Goal: Use online tool/utility: Utilize a website feature to perform a specific function

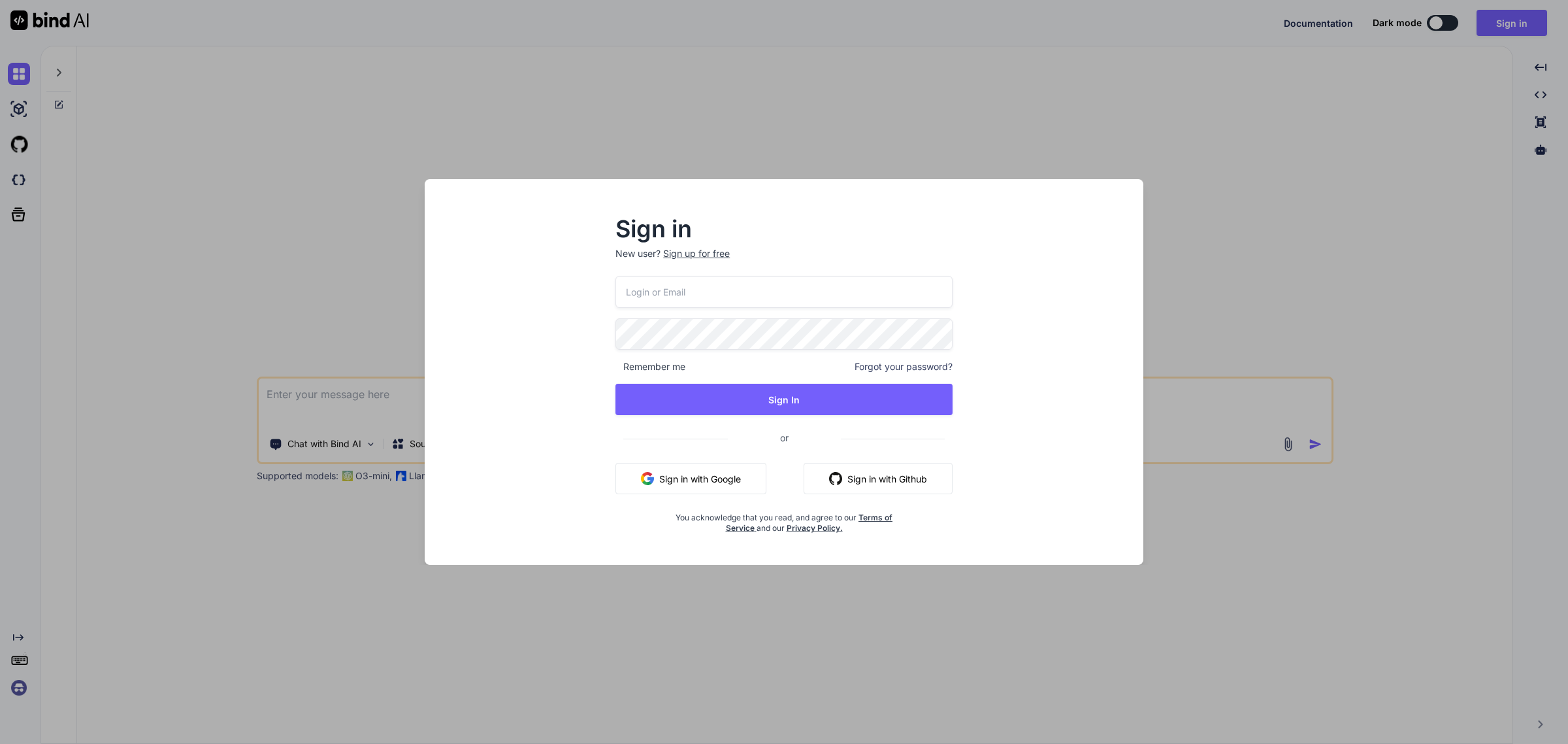
click at [677, 477] on button "Sign in with Google" at bounding box center [691, 479] width 151 height 31
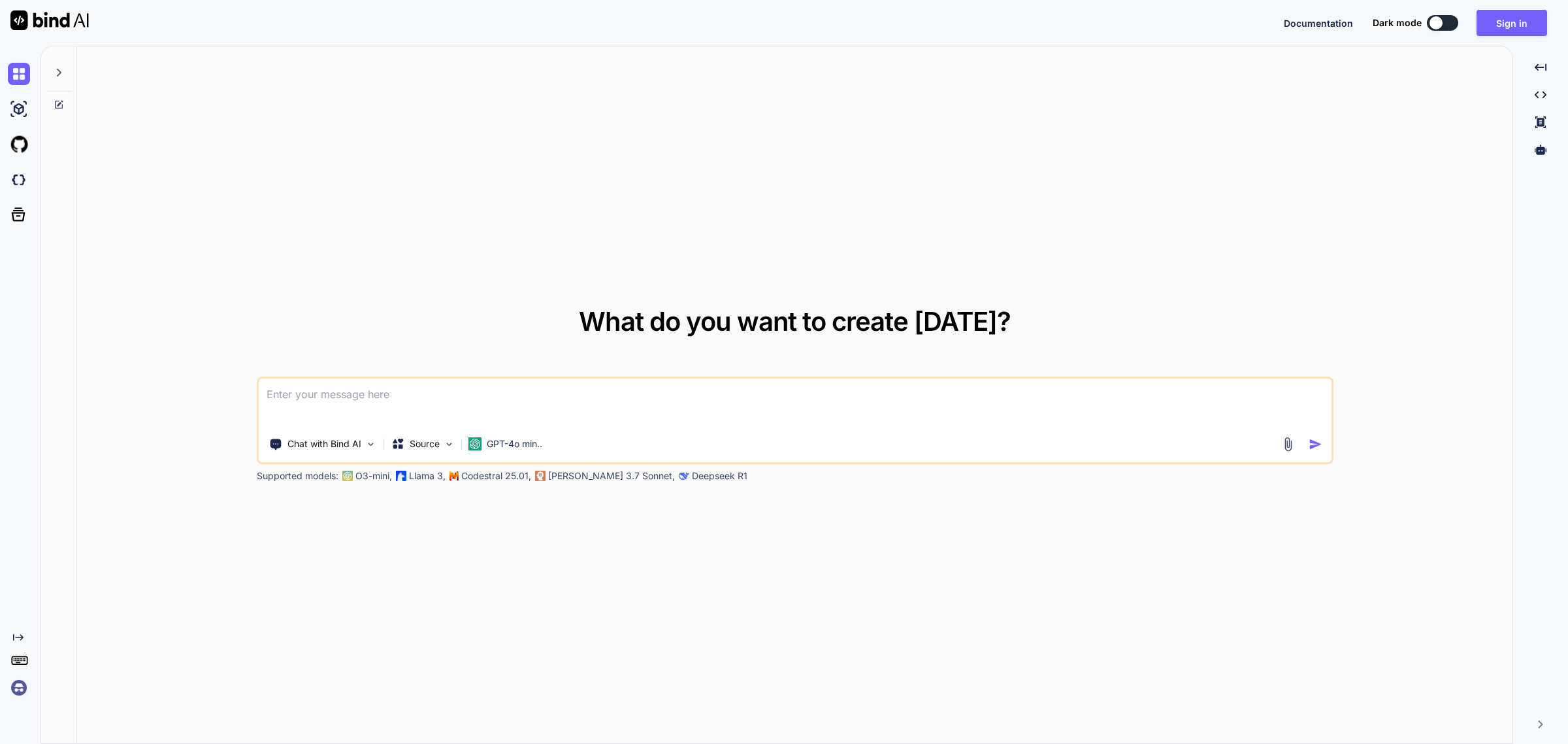
click at [351, 393] on textarea at bounding box center [795, 403] width 1073 height 49
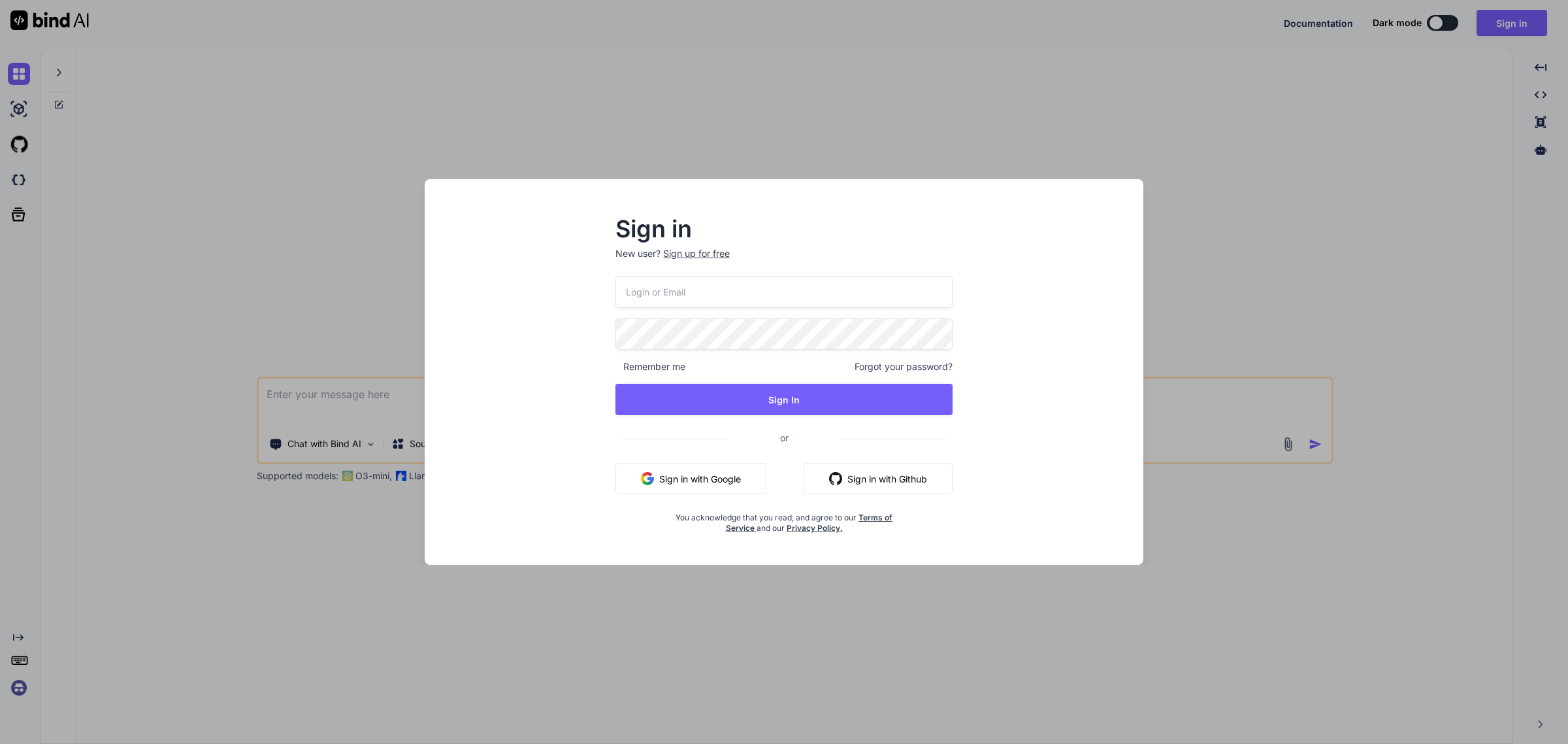
click at [675, 486] on button "Sign in with Google" at bounding box center [691, 479] width 151 height 31
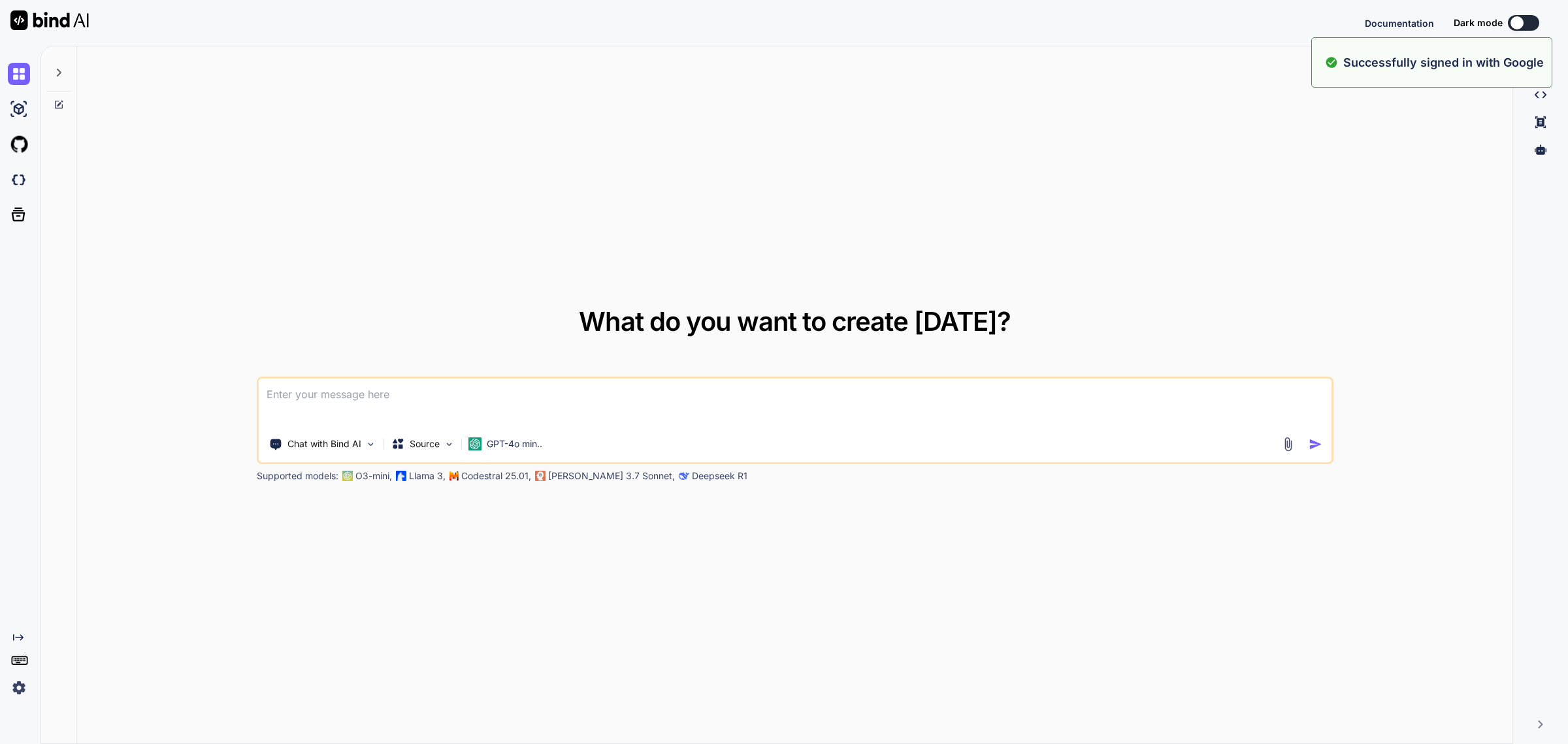
click at [399, 402] on textarea at bounding box center [795, 403] width 1073 height 49
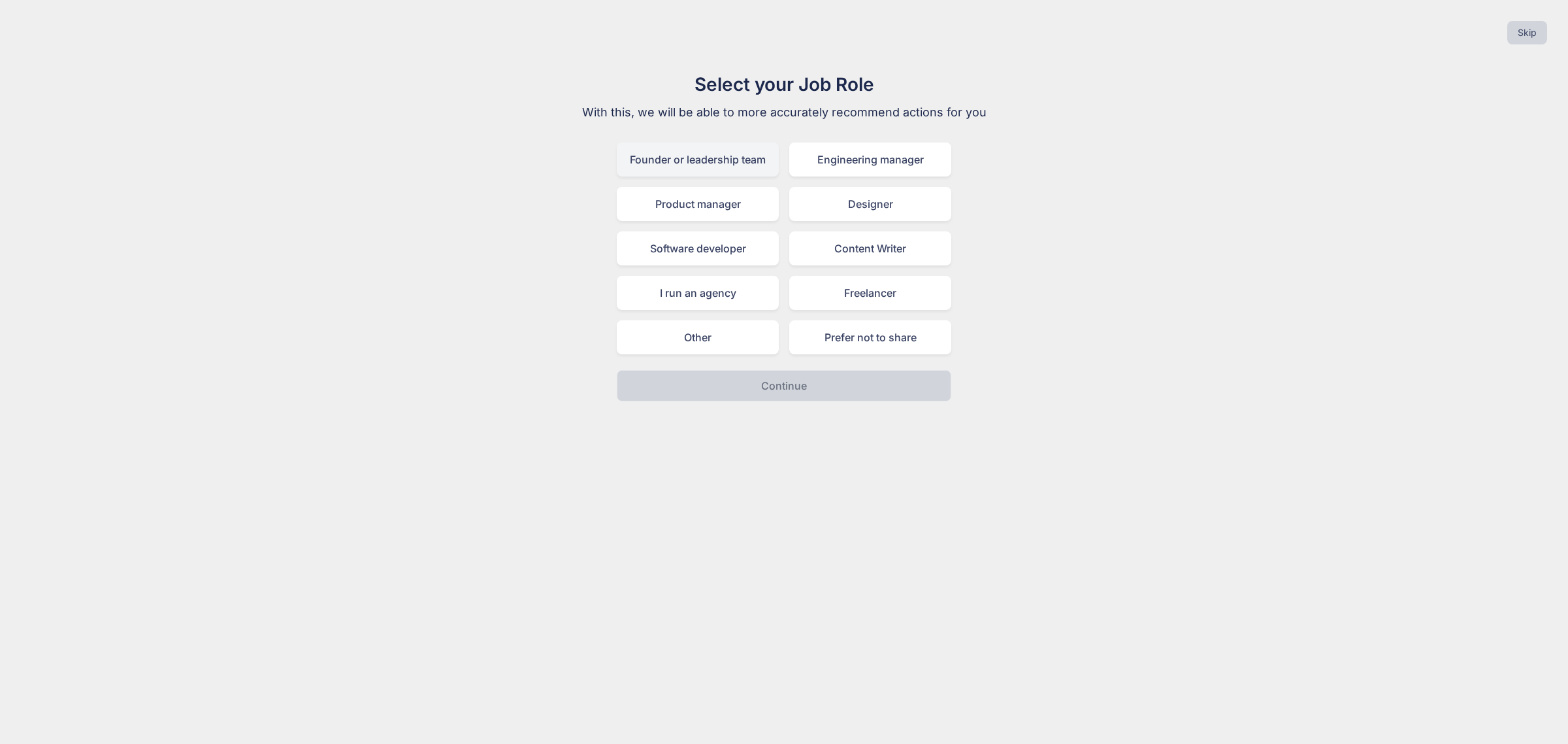
click at [669, 152] on div "Founder or leadership team" at bounding box center [698, 159] width 162 height 34
click at [784, 378] on p "Continue" at bounding box center [784, 386] width 45 height 16
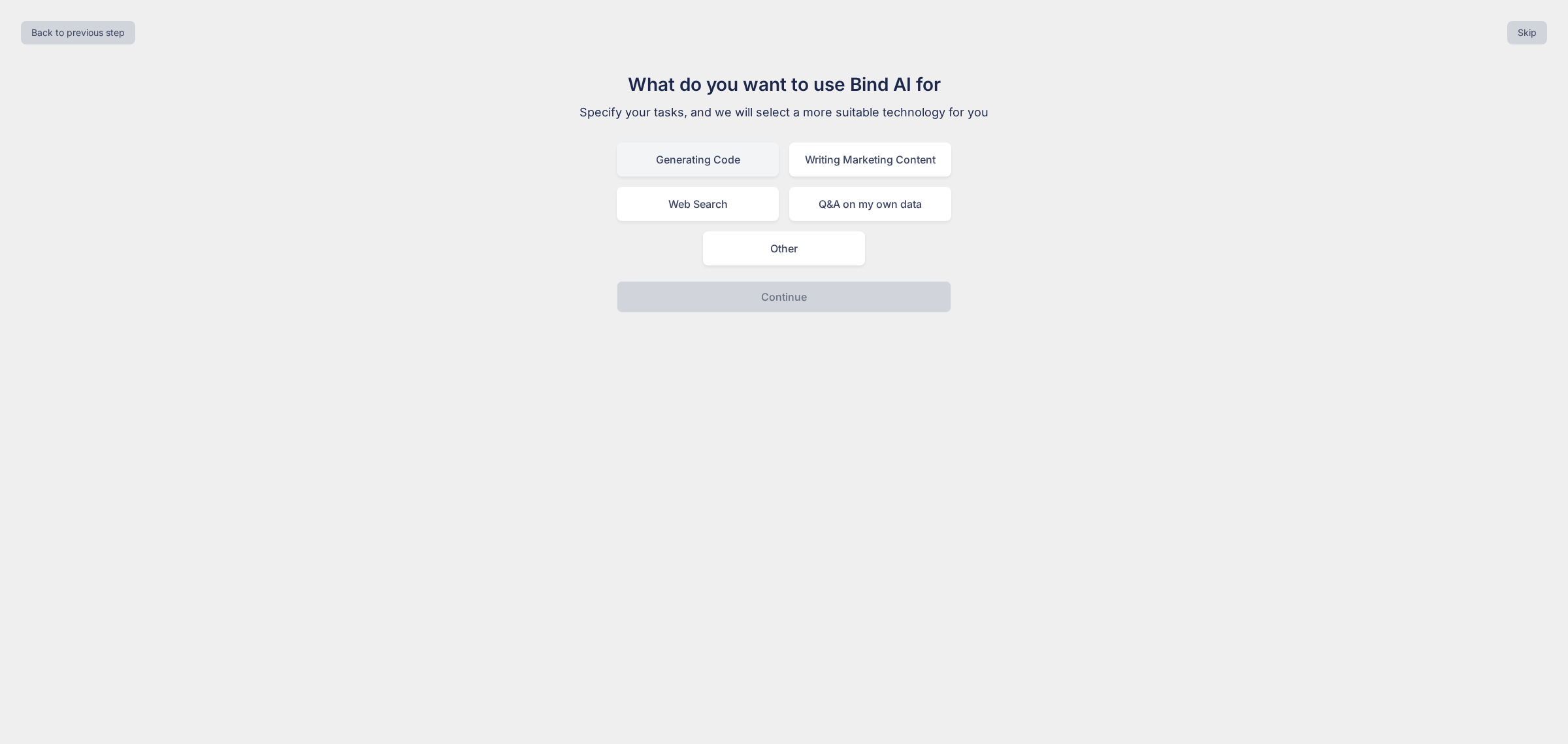
click at [709, 153] on div "Generating Code" at bounding box center [698, 159] width 162 height 34
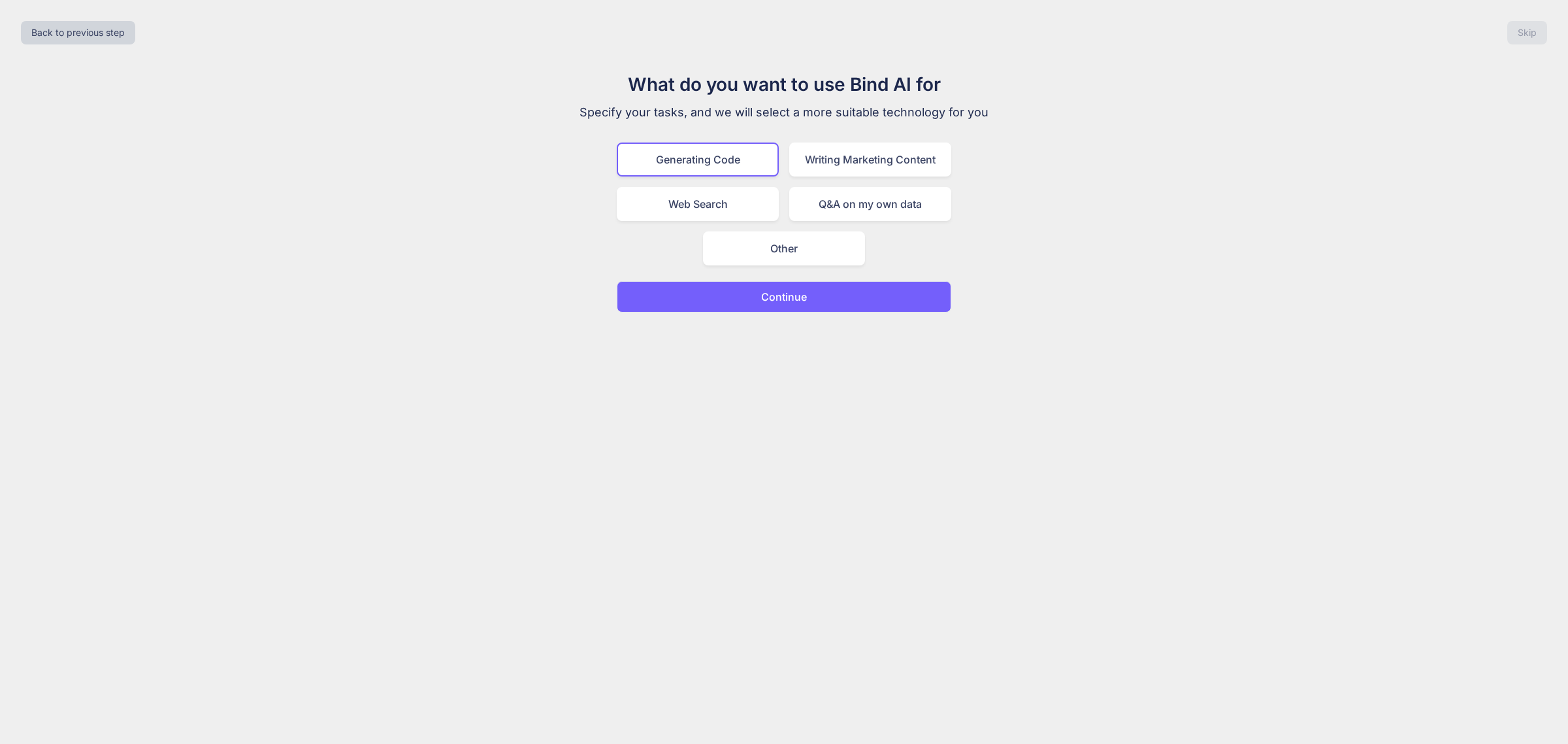
click at [779, 311] on div "Back to previous step Skip What do you want to use Bind AI for Specify your tas…" at bounding box center [784, 372] width 1568 height 744
click at [782, 291] on p "Continue" at bounding box center [784, 297] width 45 height 16
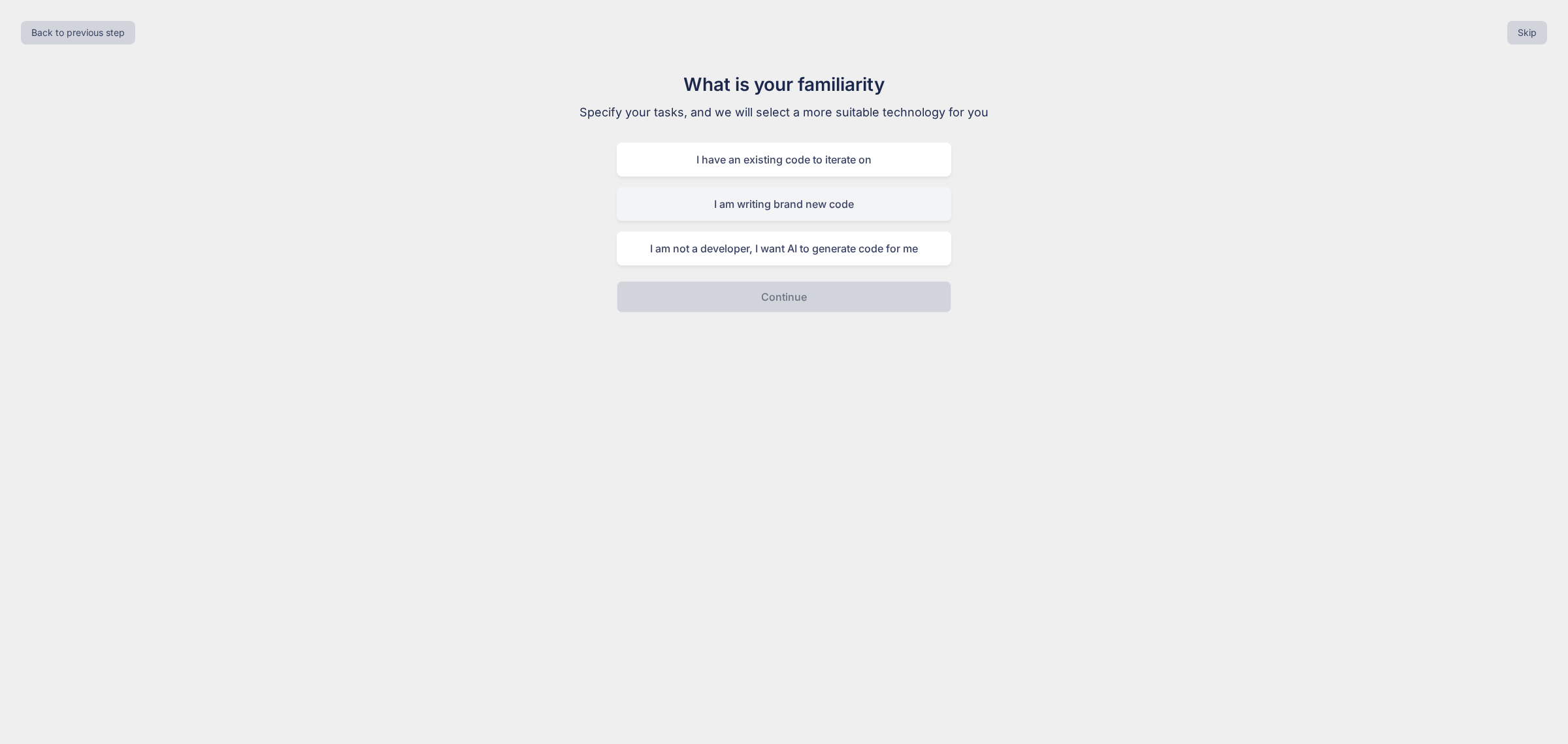
click at [827, 204] on div "I am writing brand new code" at bounding box center [784, 203] width 335 height 34
click at [780, 207] on div "I am writing brand new code" at bounding box center [784, 203] width 335 height 34
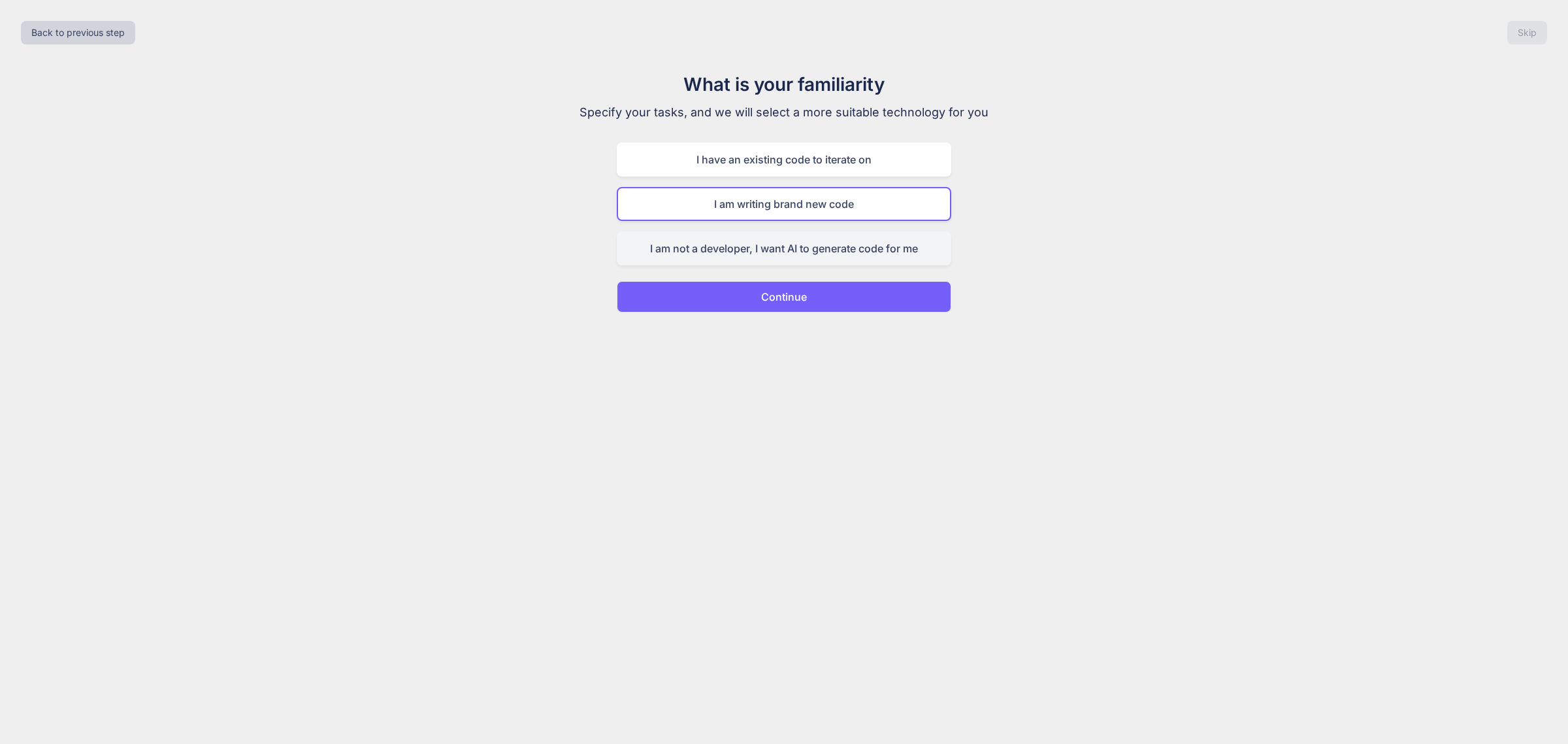
click at [741, 244] on div "I am not a developer, I want AI to generate code for me" at bounding box center [784, 248] width 335 height 34
click at [723, 281] on button "Continue" at bounding box center [784, 297] width 335 height 31
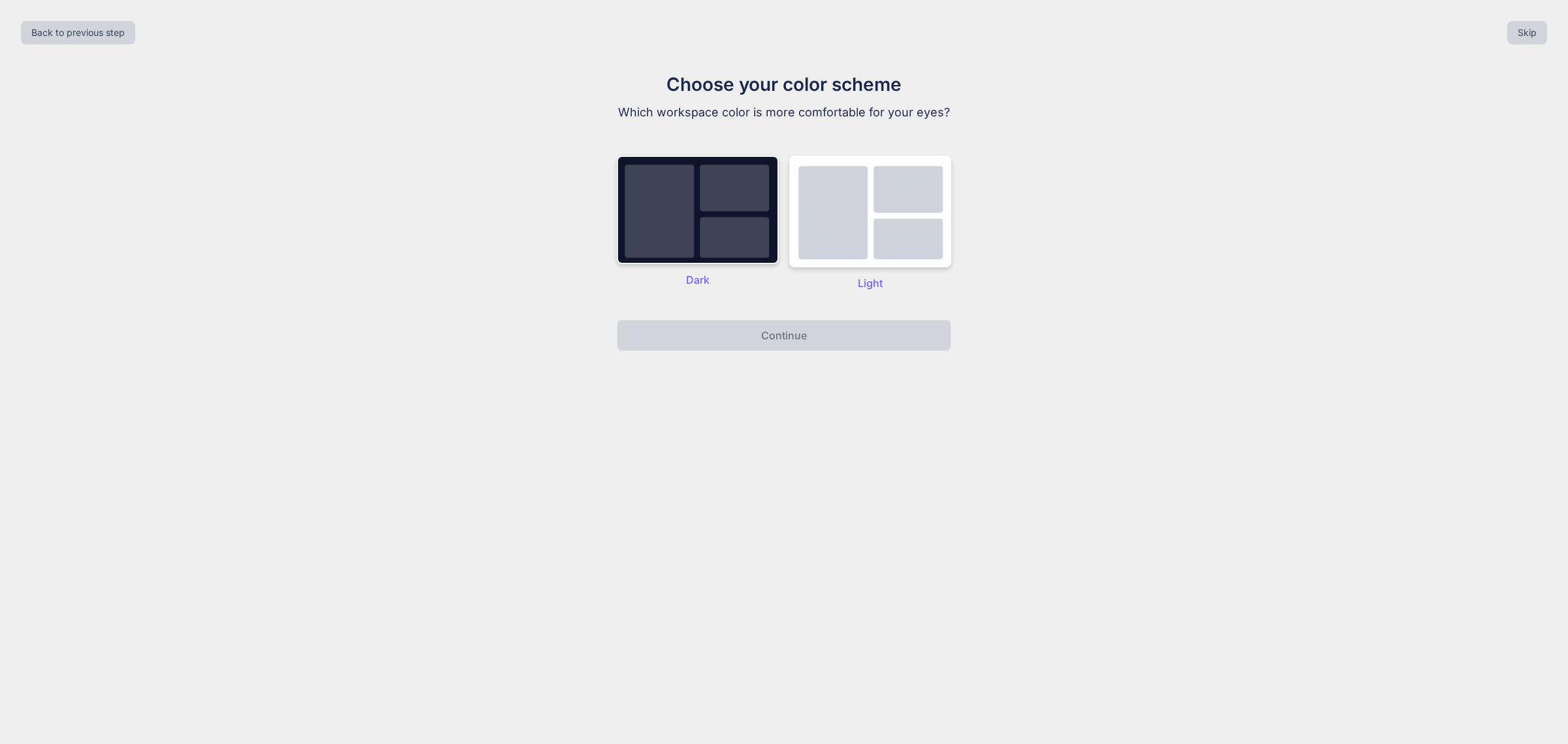
click at [698, 242] on img at bounding box center [698, 210] width 162 height 109
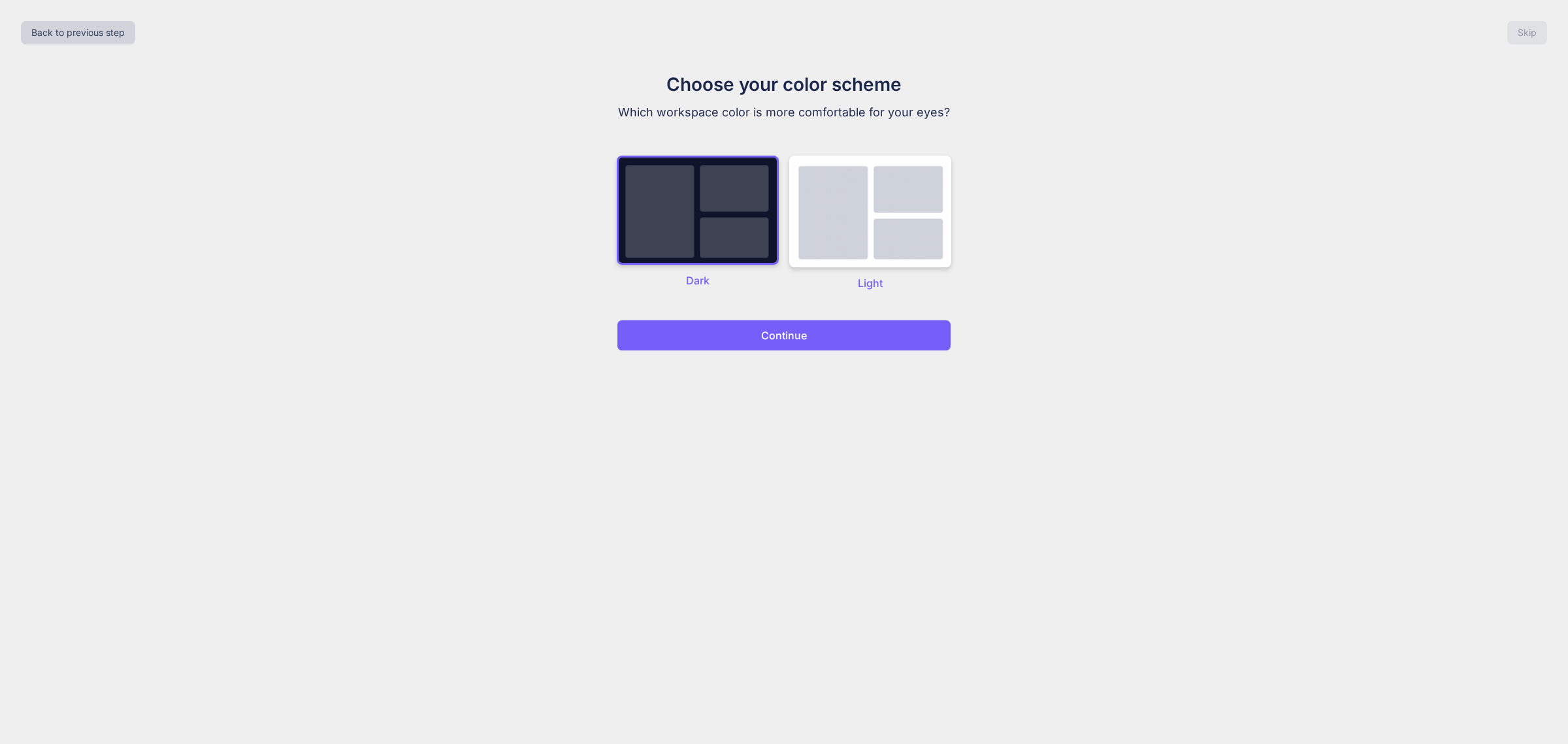
click at [784, 332] on p "Continue" at bounding box center [784, 336] width 45 height 16
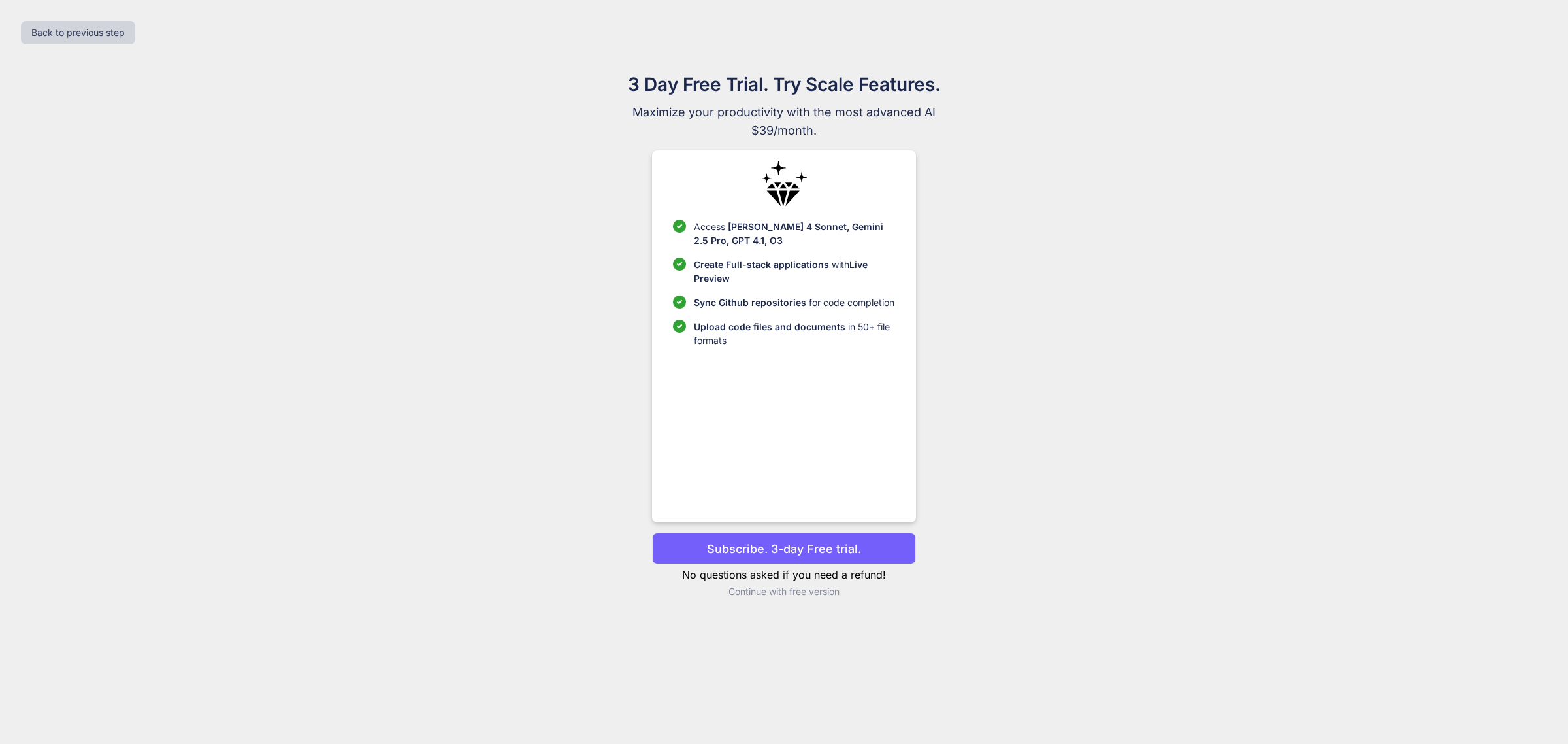
click at [752, 587] on p "Continue with free version" at bounding box center [784, 591] width 264 height 13
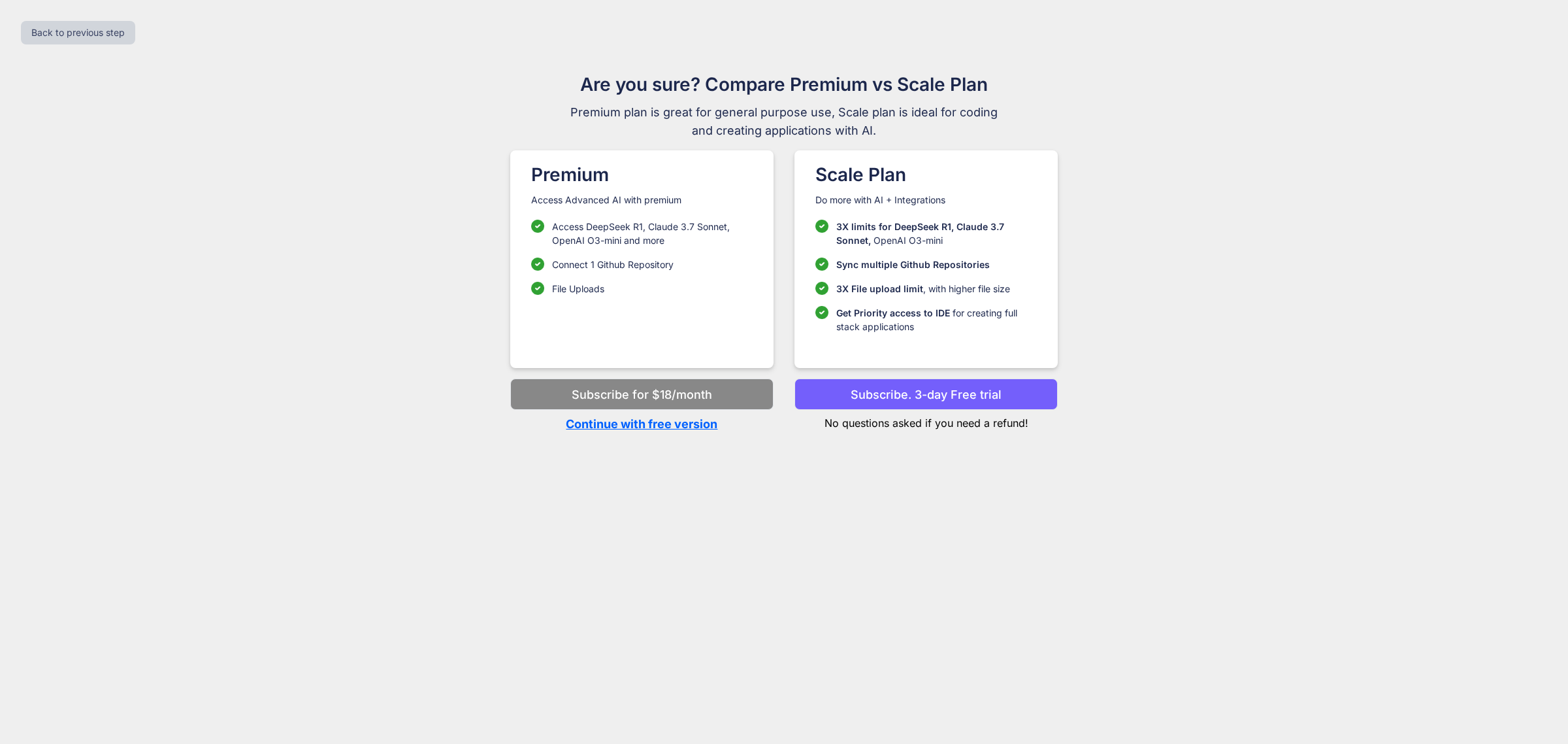
click at [688, 430] on p "Continue with free version" at bounding box center [642, 424] width 264 height 18
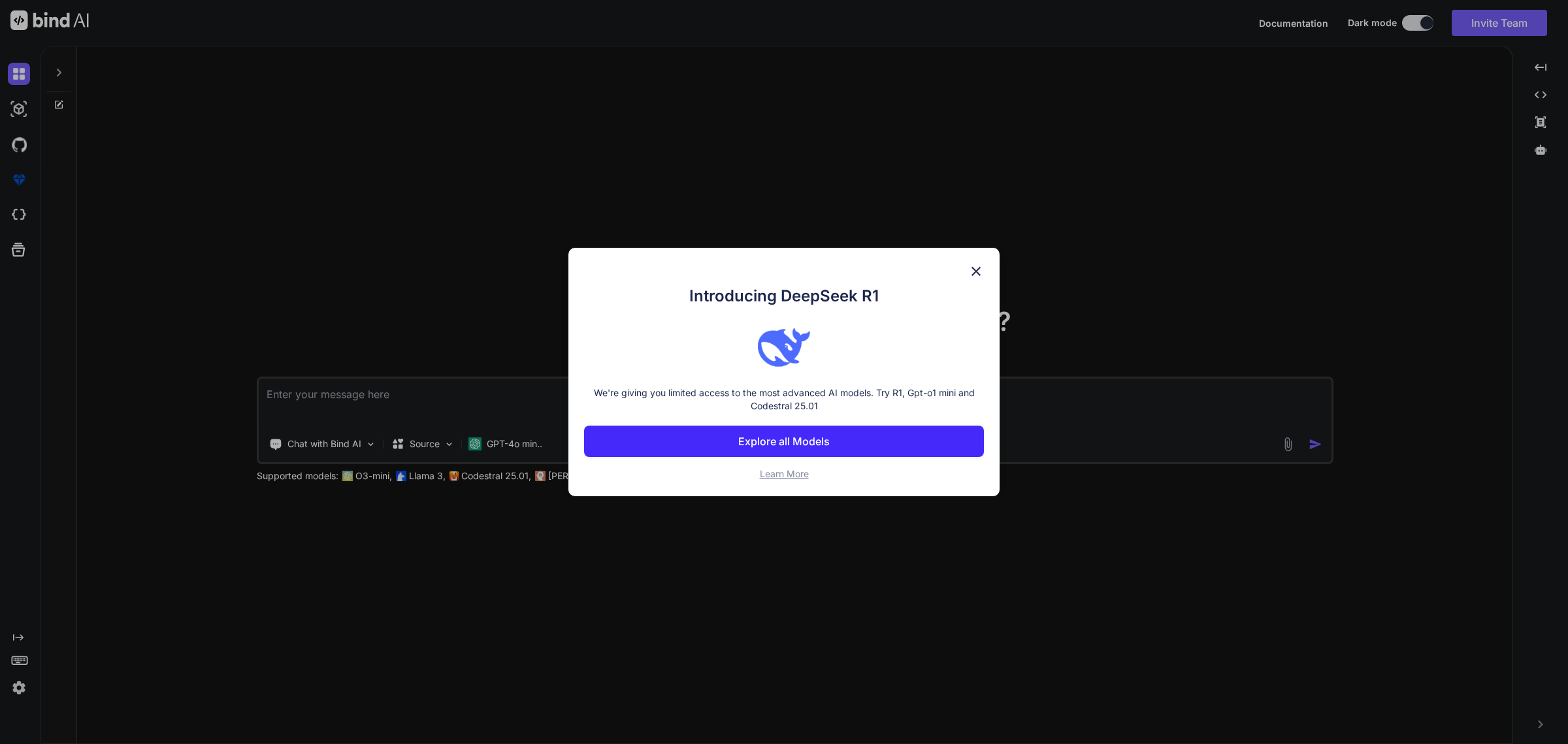
click at [979, 270] on img at bounding box center [976, 271] width 16 height 16
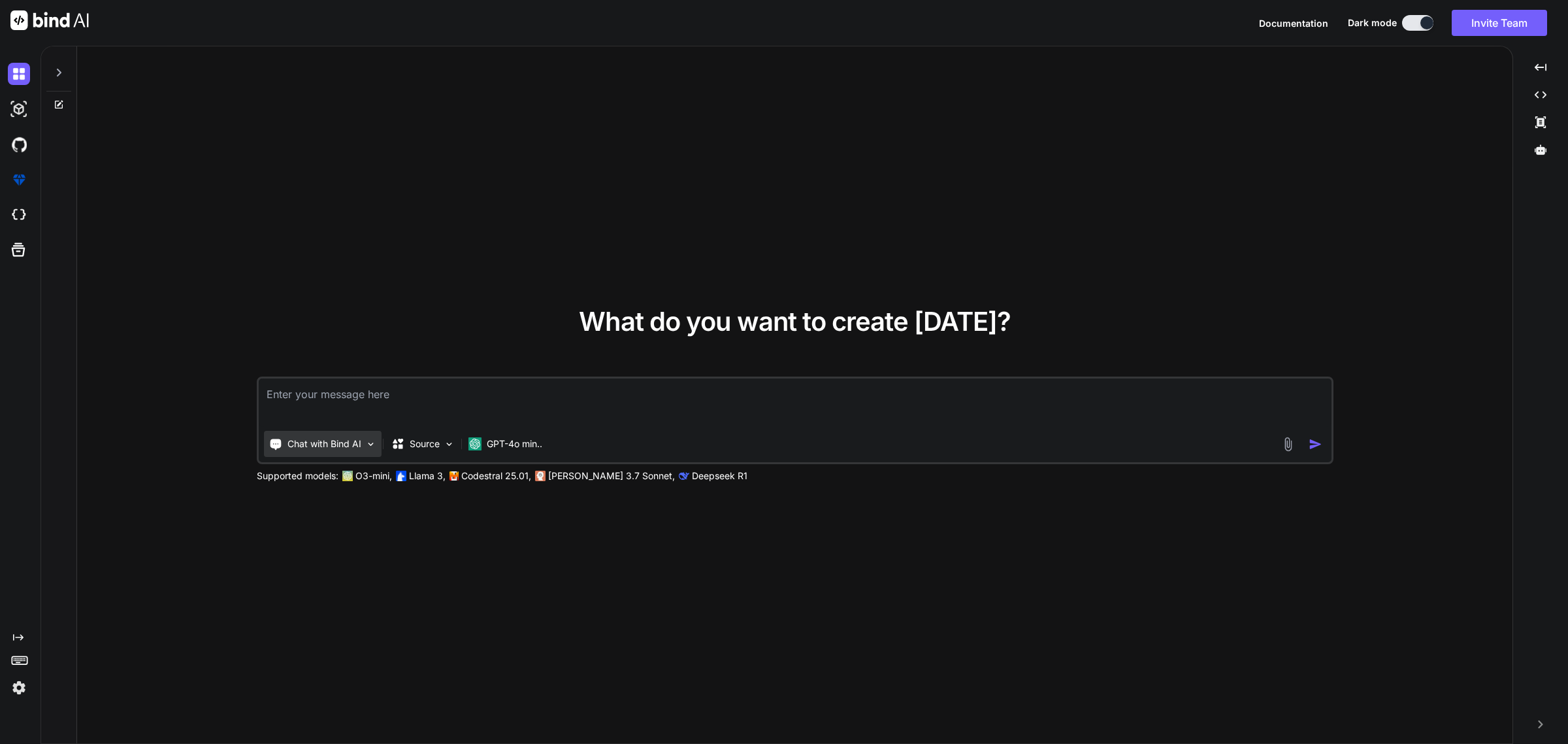
click at [366, 452] on div "Chat with Bind AI" at bounding box center [323, 444] width 117 height 26
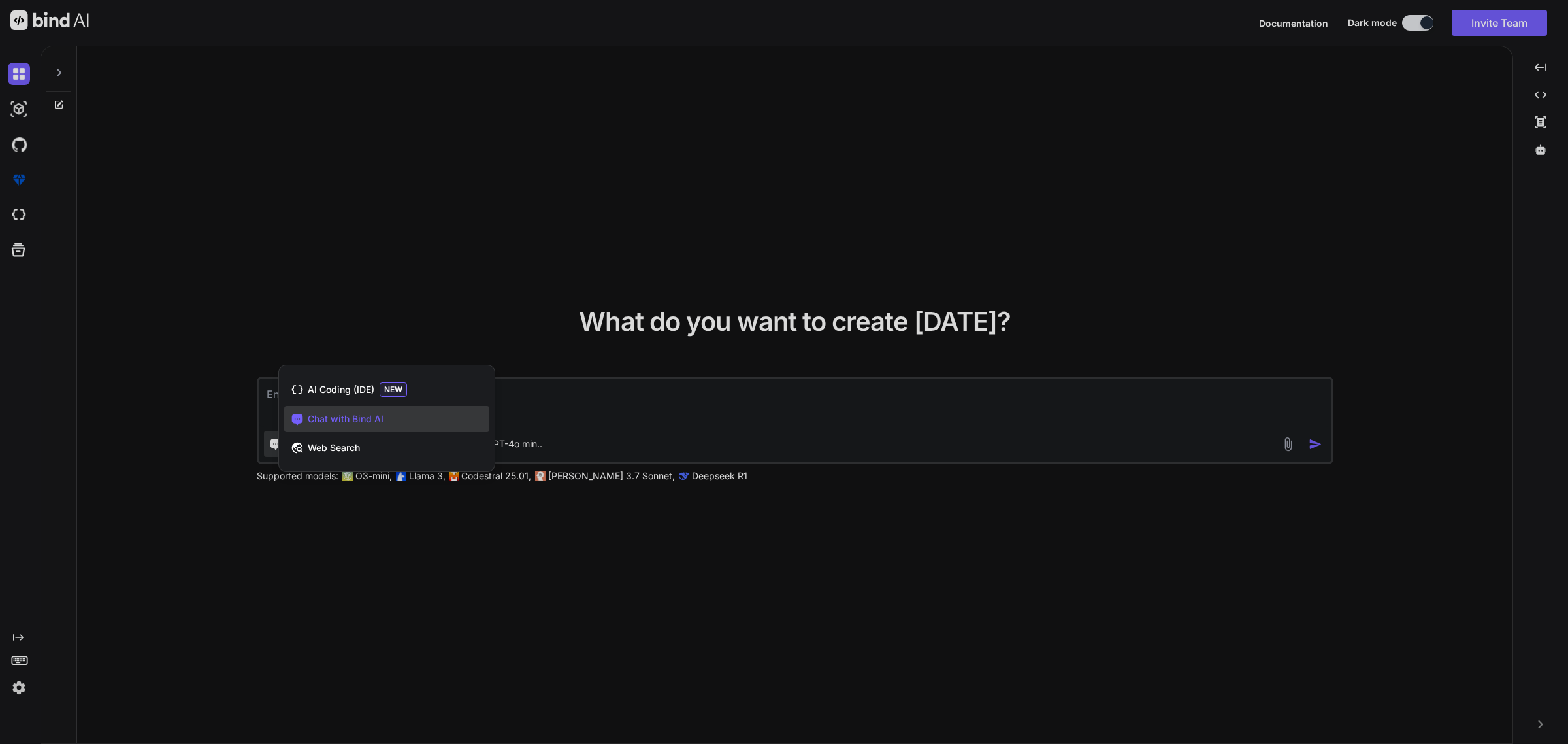
click at [799, 549] on div at bounding box center [784, 372] width 1568 height 744
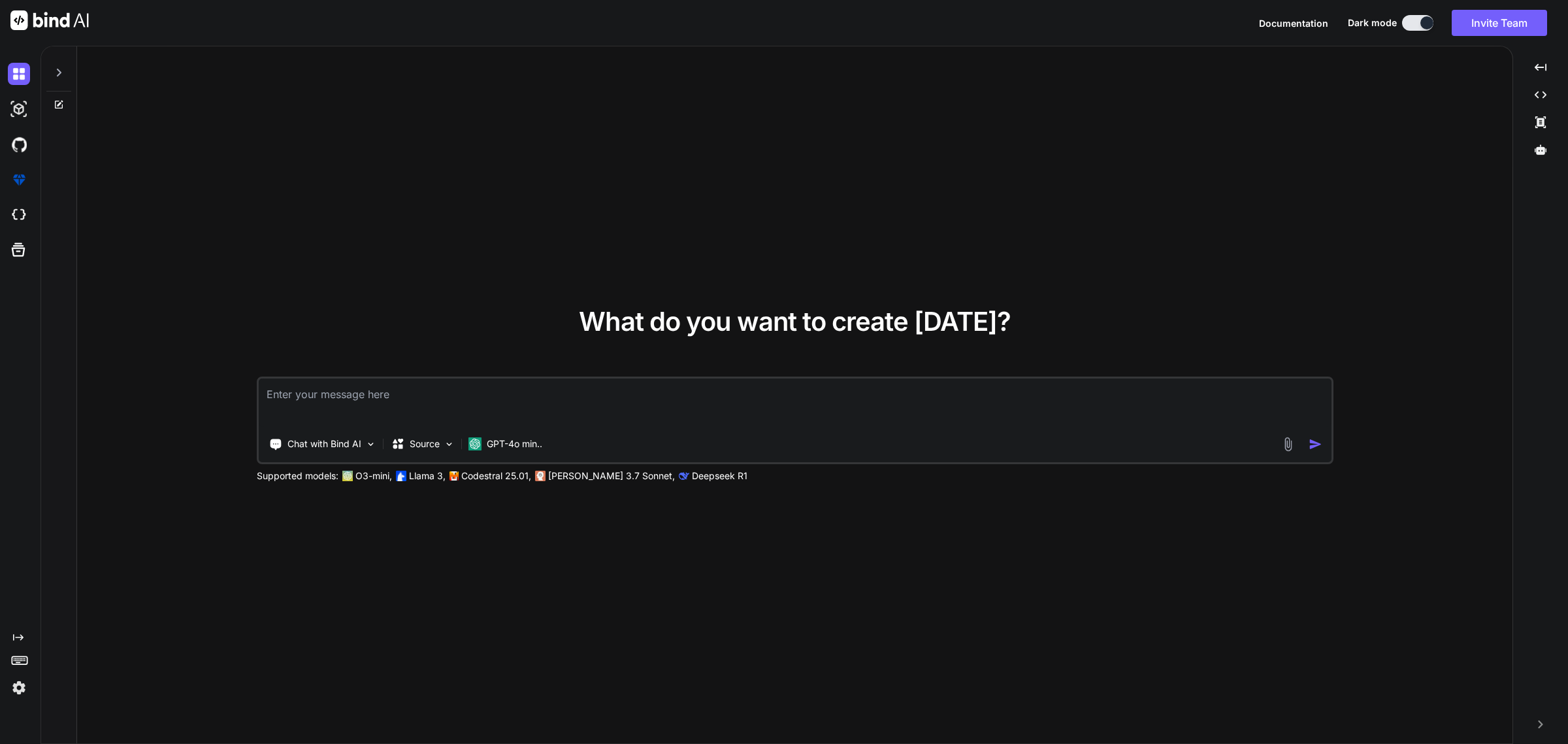
click at [555, 440] on div "Chat with Bind AI Source GPT-4o min.." at bounding box center [770, 444] width 1022 height 26
click at [542, 446] on p "GPT-4o min.." at bounding box center [514, 444] width 56 height 13
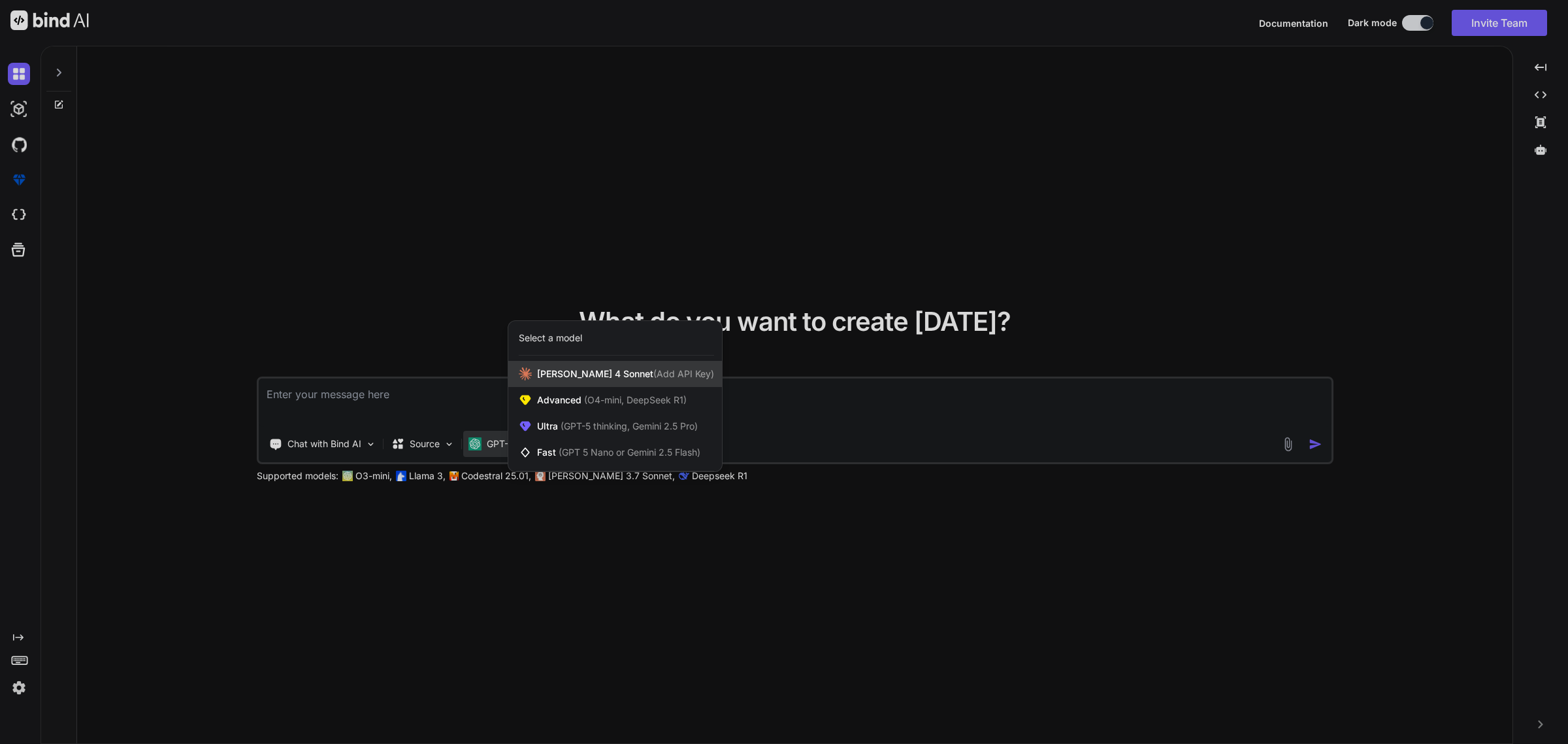
click at [592, 380] on span "[PERSON_NAME] 4 Sonnet (Add API Key)" at bounding box center [626, 374] width 177 height 13
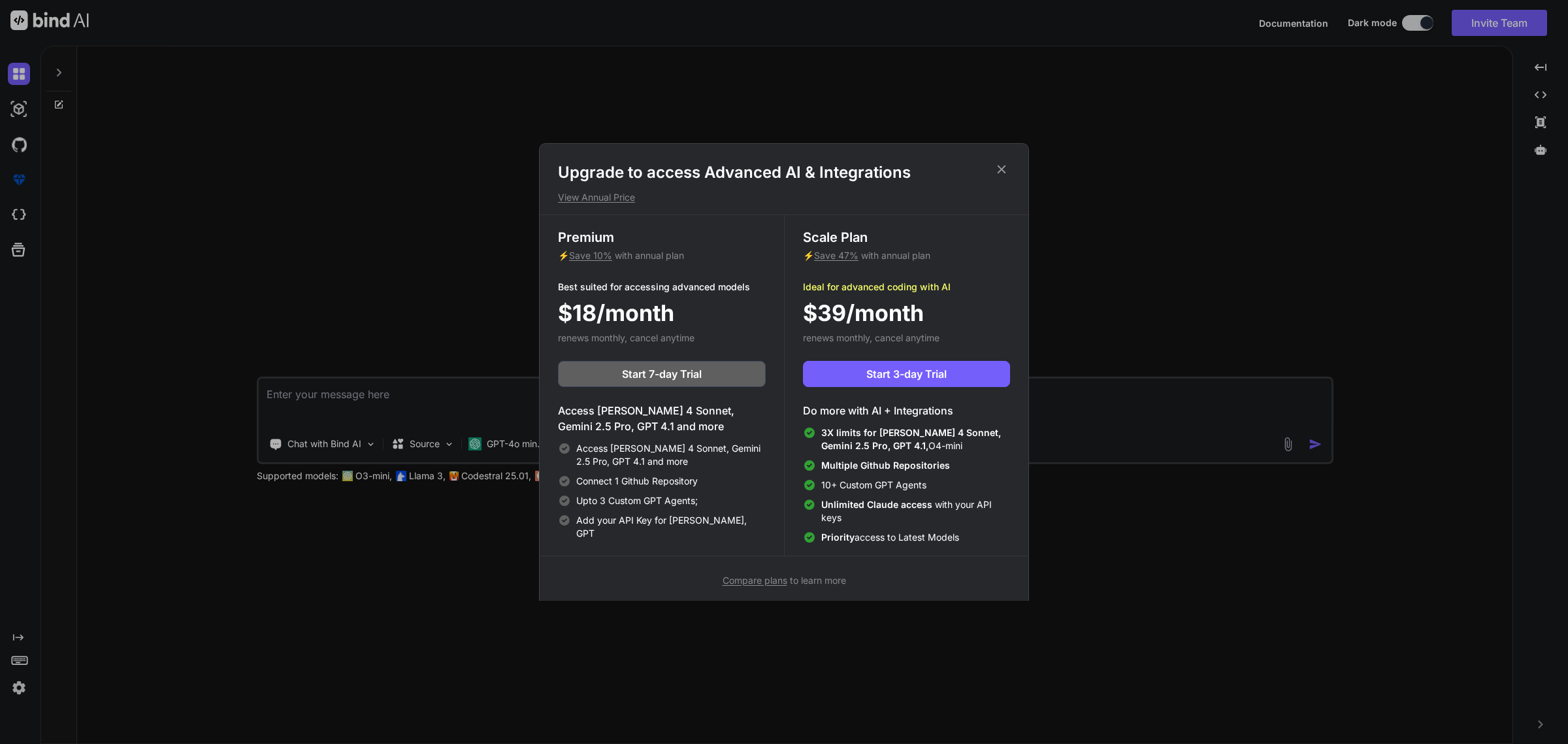
click at [999, 165] on icon at bounding box center [1002, 169] width 14 height 14
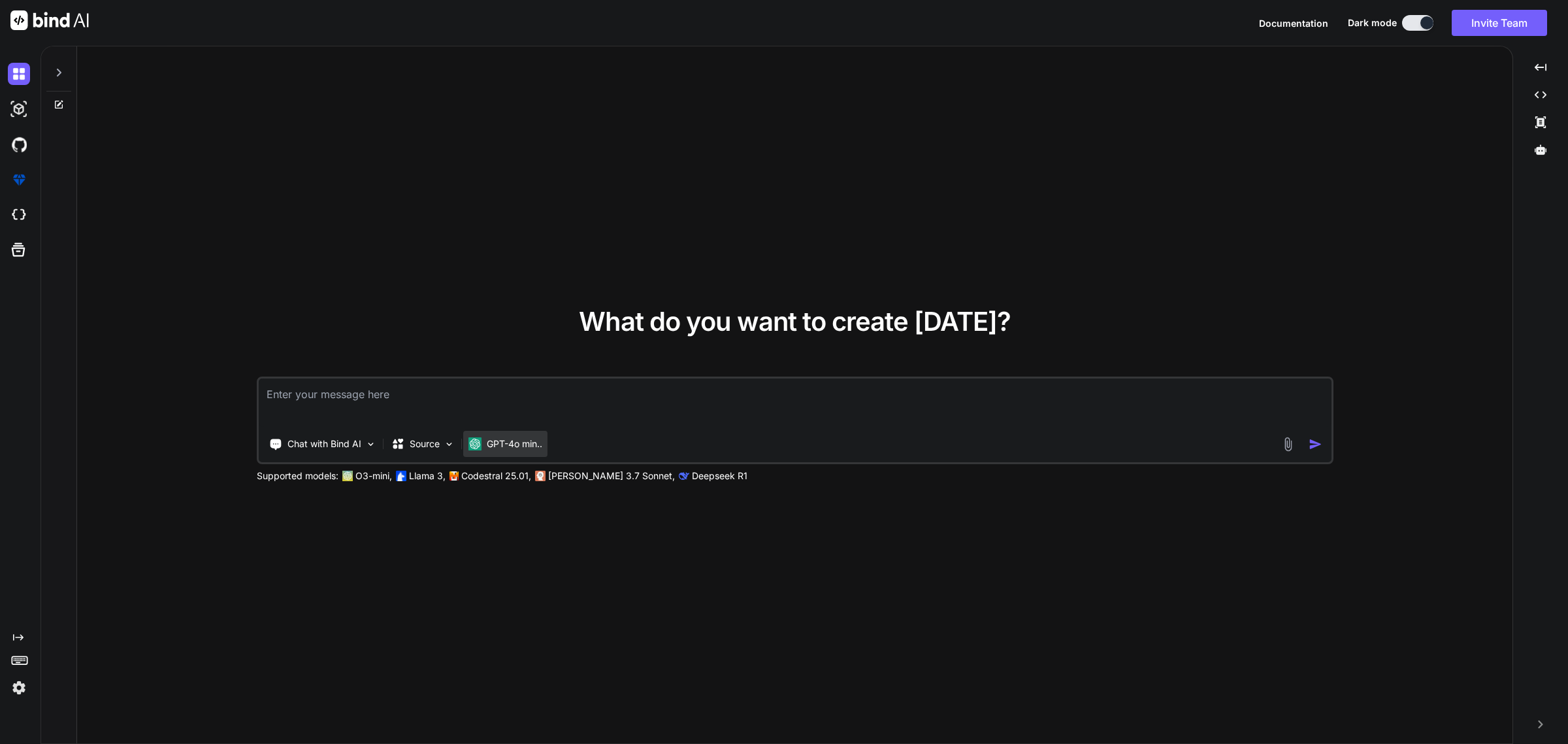
click at [520, 441] on p "GPT-4o min.." at bounding box center [514, 444] width 56 height 13
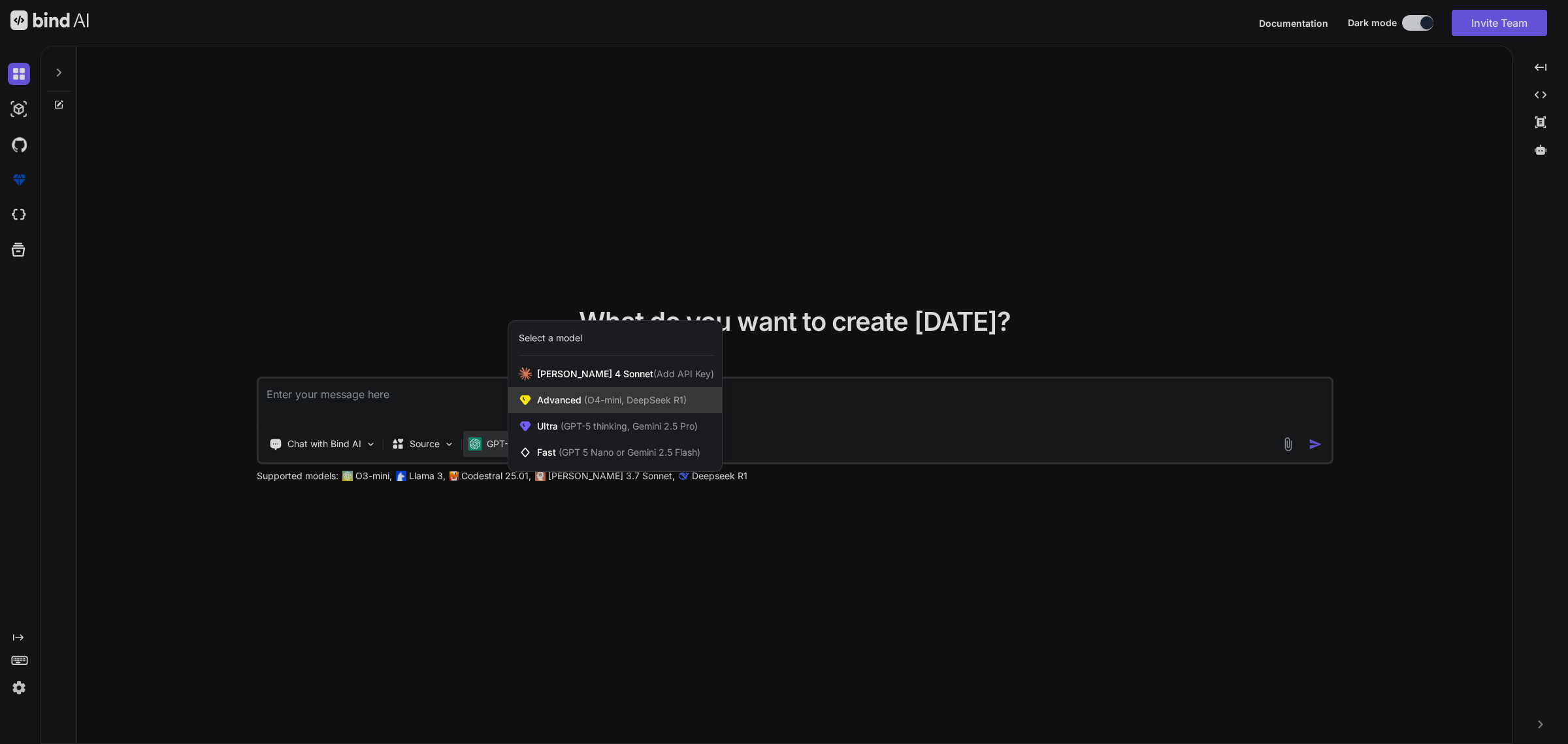
click at [605, 400] on span "(O4-mini, DeepSeek R1)" at bounding box center [634, 400] width 106 height 11
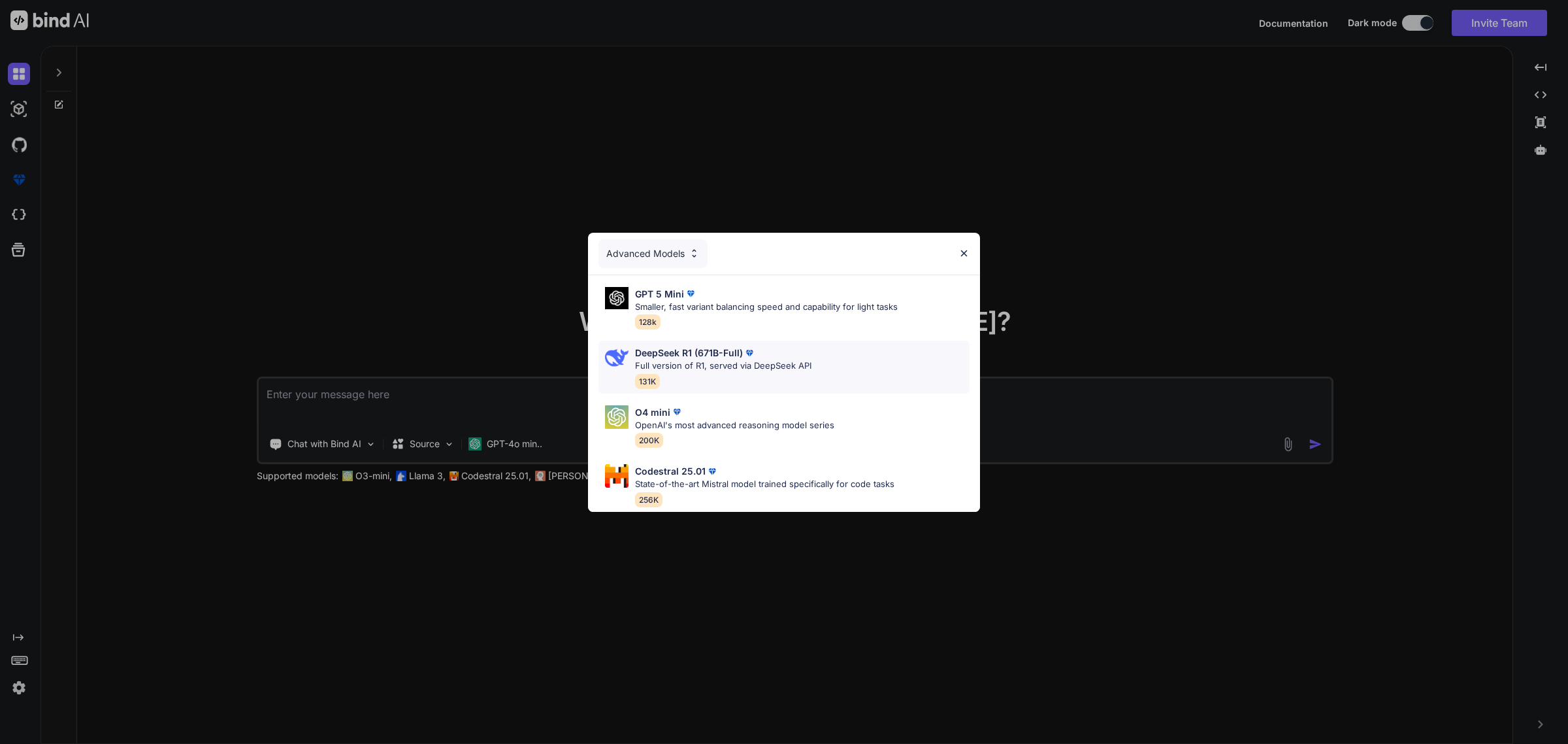
click at [788, 347] on div "DeepSeek R1 (671B-Full)" at bounding box center [723, 353] width 177 height 14
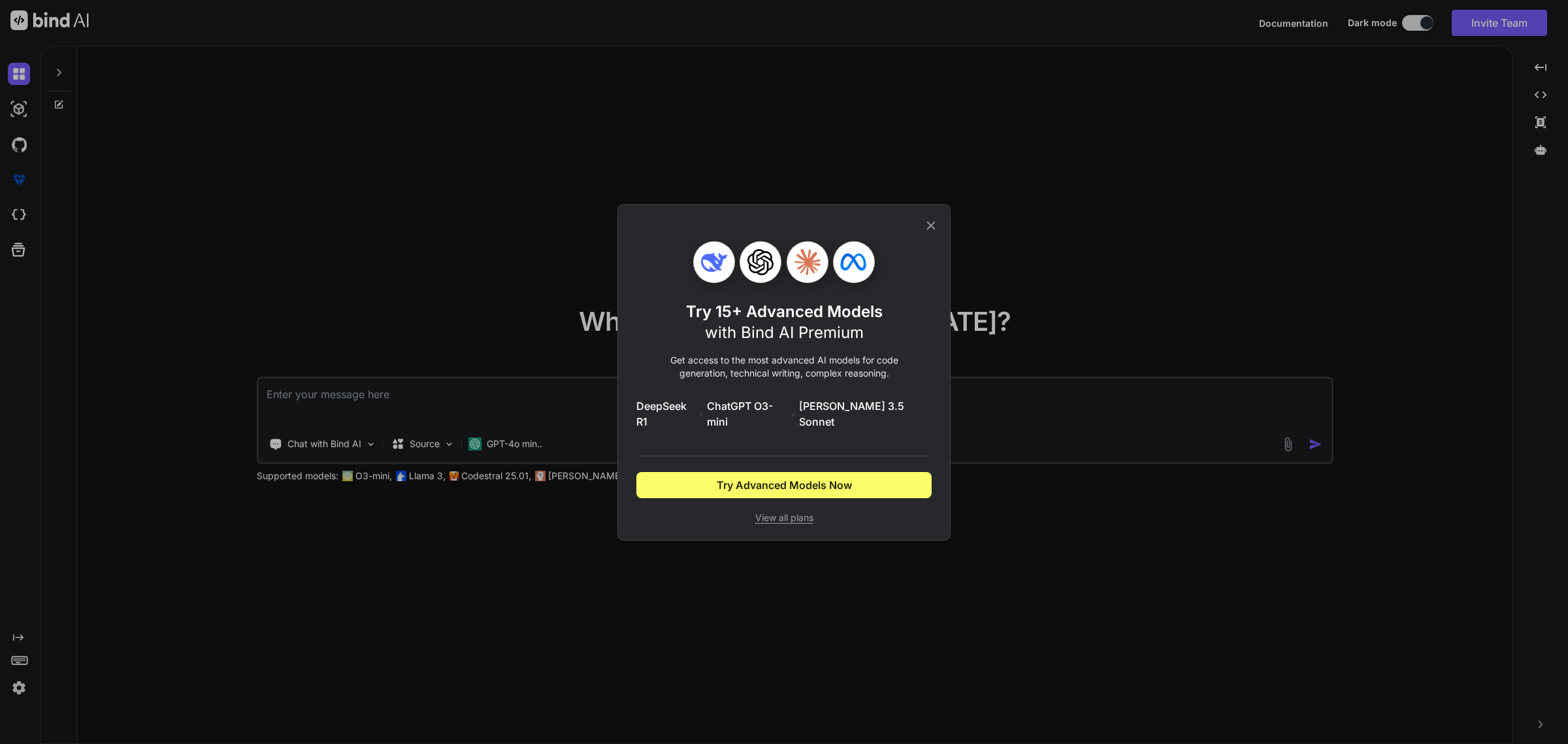
click at [931, 229] on icon at bounding box center [931, 225] width 14 height 14
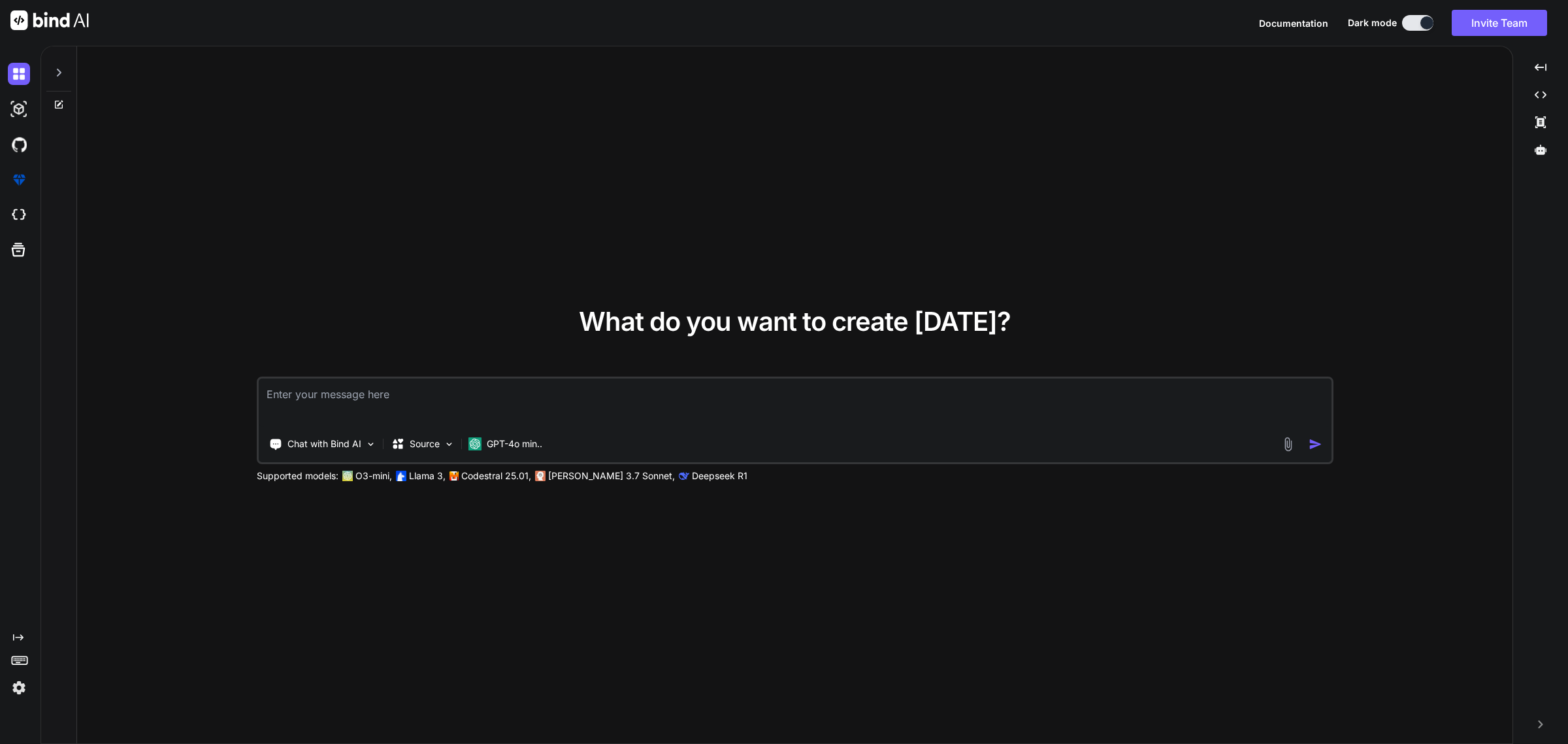
click at [692, 473] on p "Deepseek R1" at bounding box center [719, 476] width 56 height 13
click at [526, 450] on p "GPT-4o min.." at bounding box center [514, 444] width 56 height 13
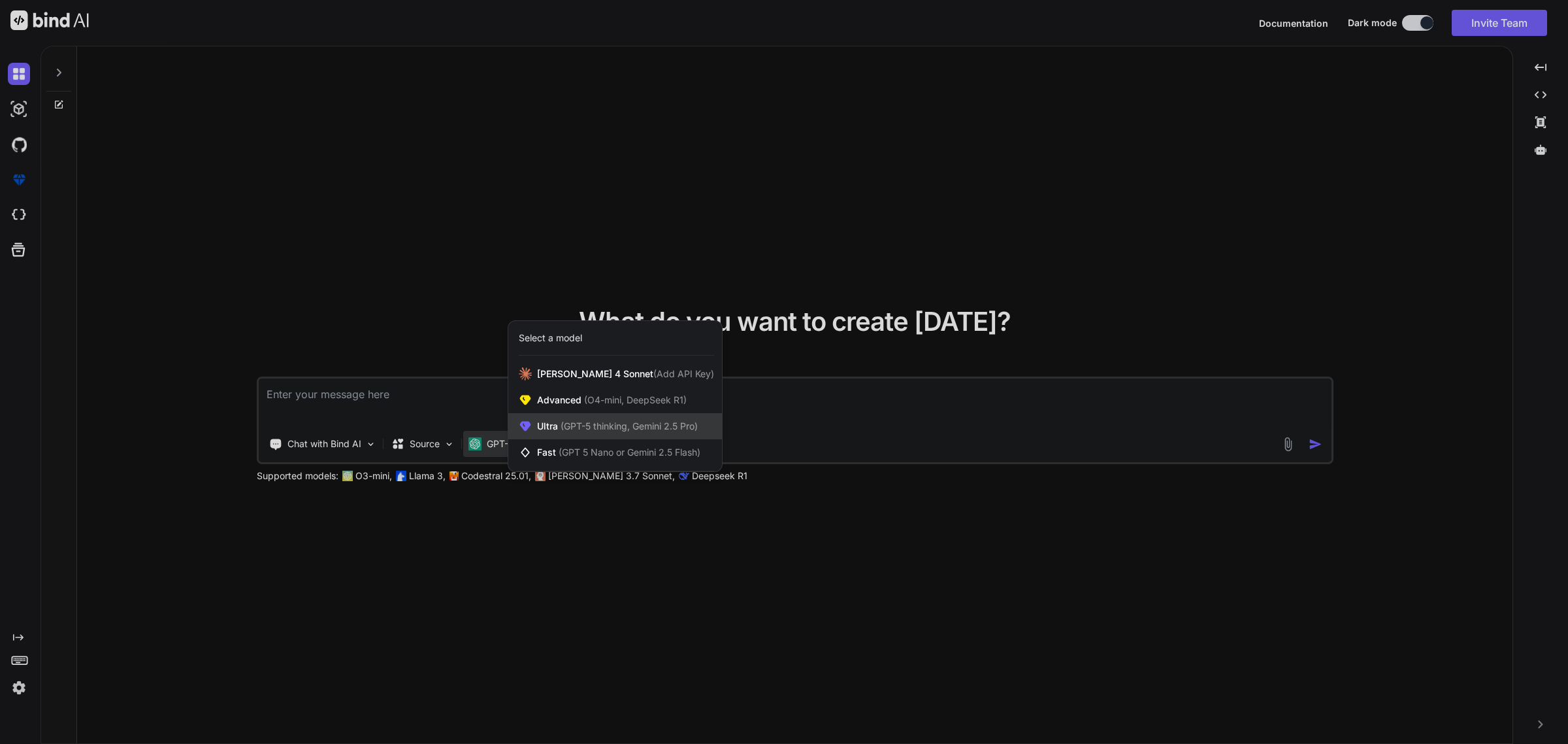
click at [625, 423] on span "(GPT-5 thinking, Gemini 2.5 Pro)" at bounding box center [628, 426] width 140 height 11
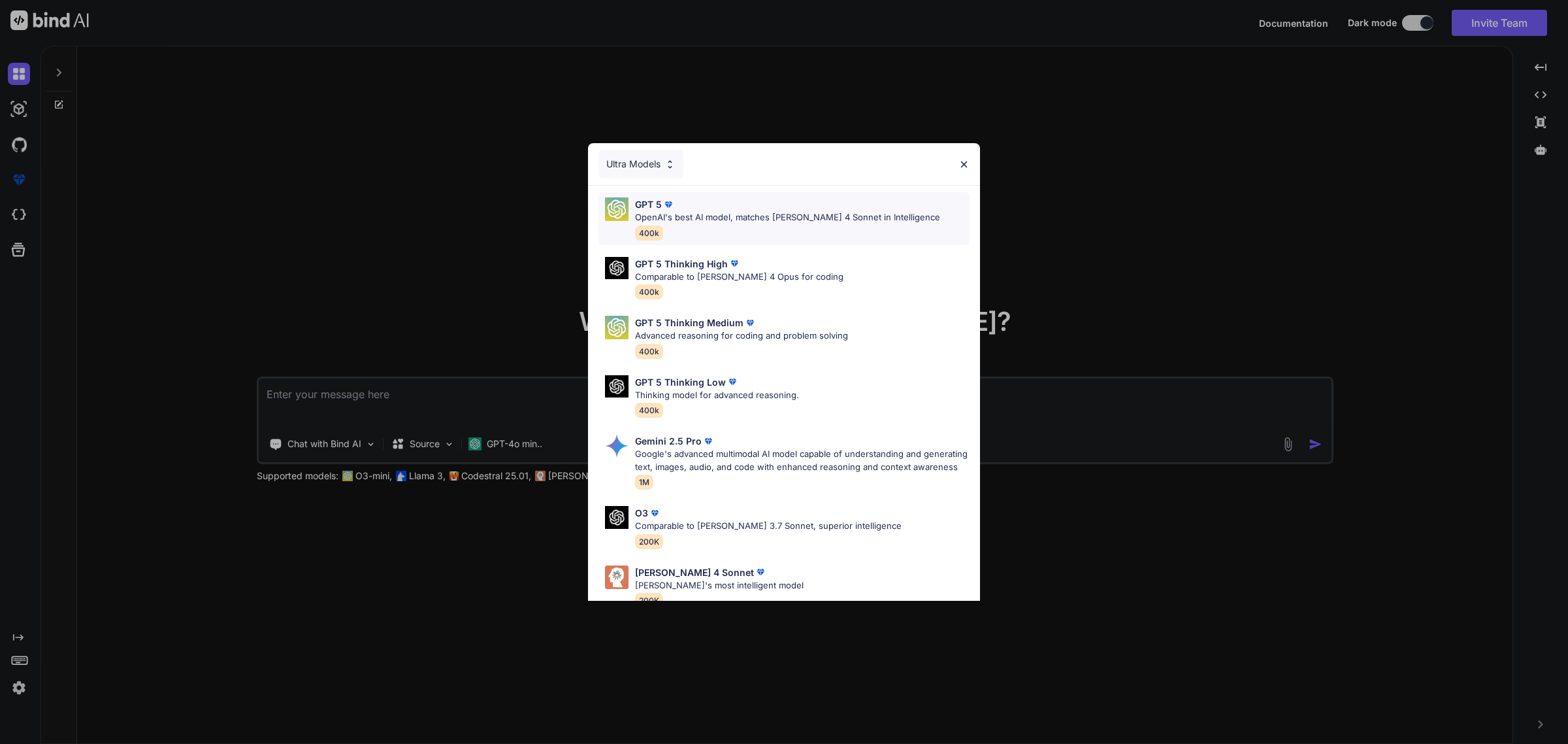
click at [741, 214] on p "OpenAI's best AI model, matches [PERSON_NAME] 4 Sonnet in Intelligence" at bounding box center [788, 217] width 305 height 13
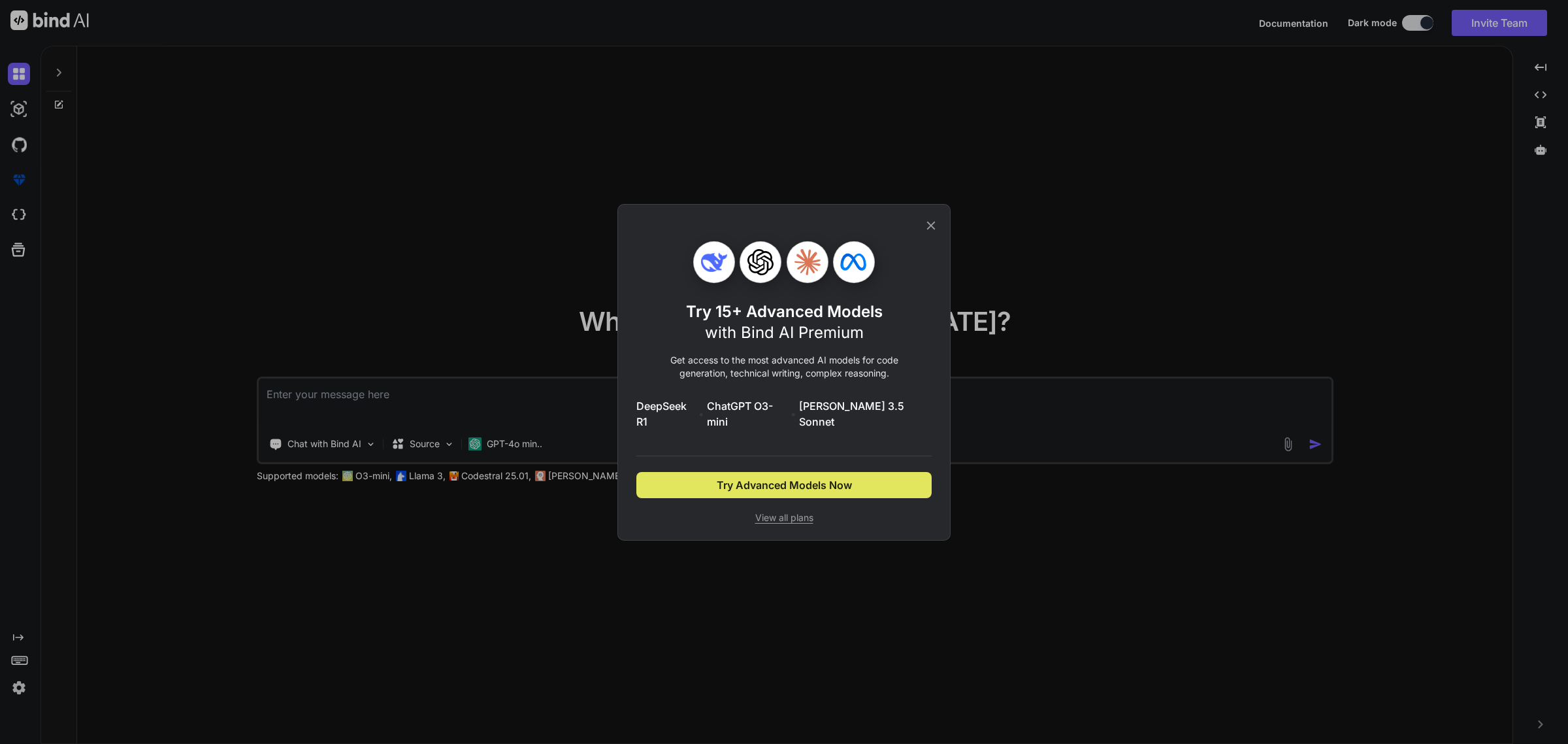
click at [741, 477] on span "Try Advanced Models Now" at bounding box center [784, 485] width 135 height 16
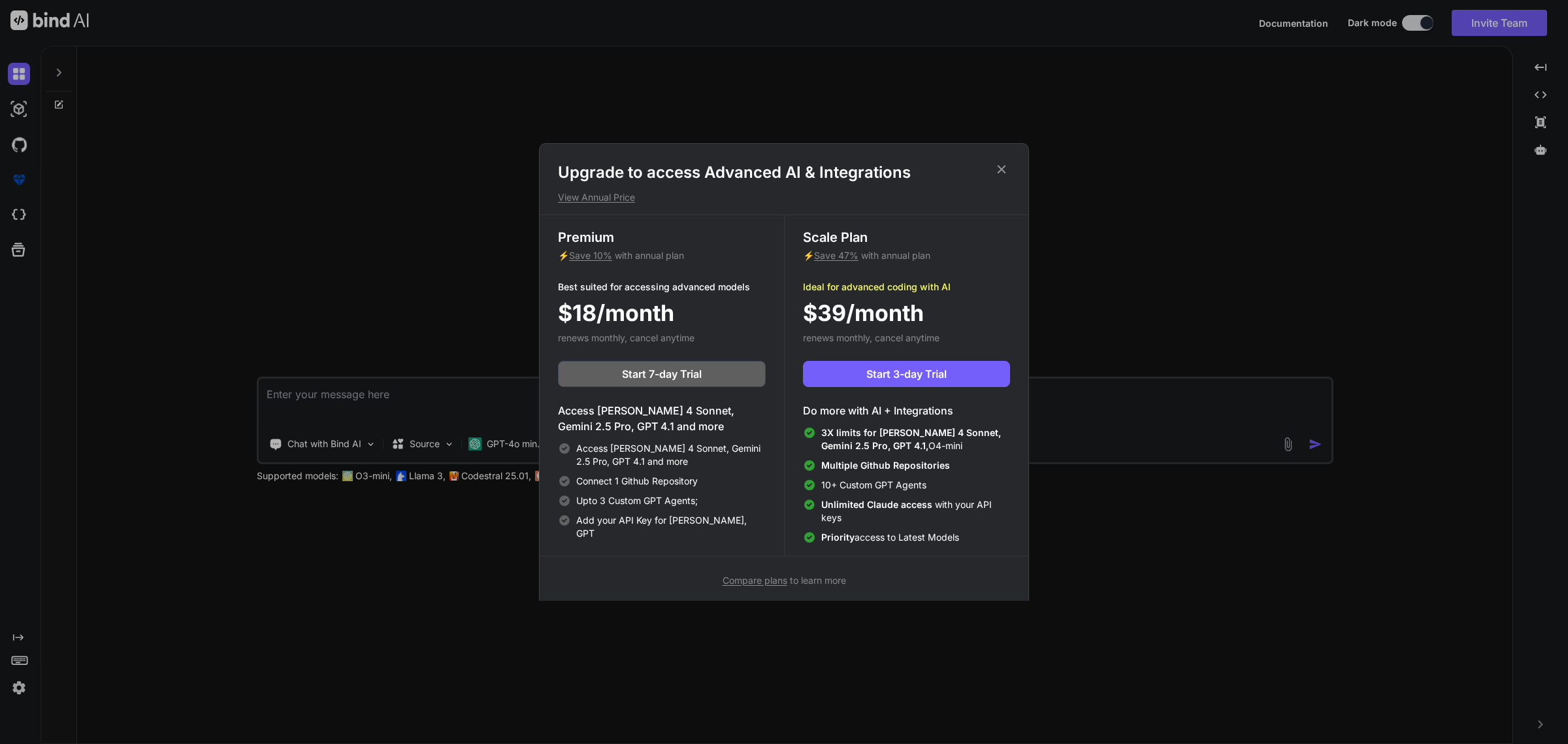
click at [998, 167] on icon at bounding box center [1002, 169] width 14 height 14
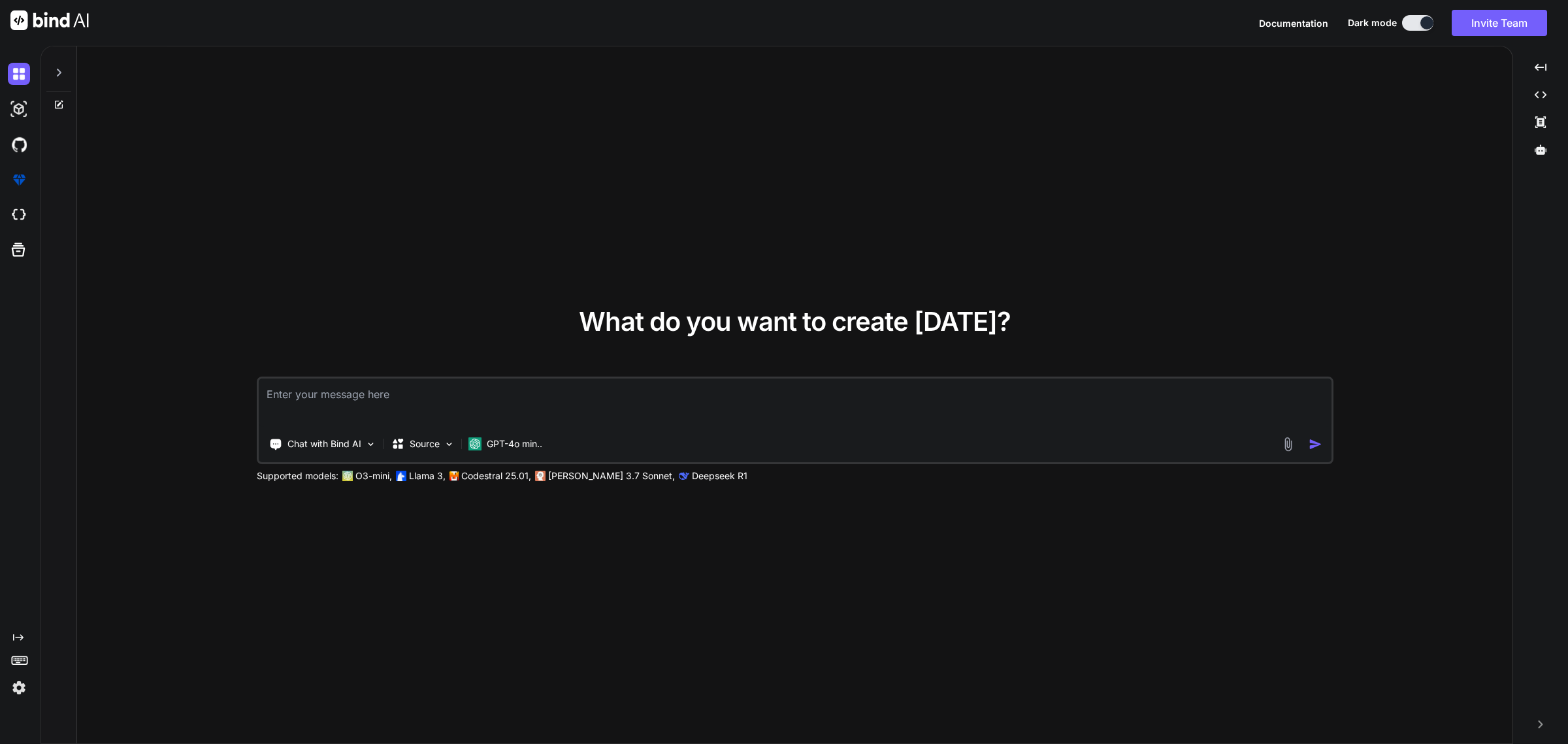
click at [370, 419] on textarea at bounding box center [795, 403] width 1073 height 49
type textarea "h"
paste textarea "[URL][DOMAIN_NAME]"
type textarea "can you check this out: [URL][DOMAIN_NAME]"
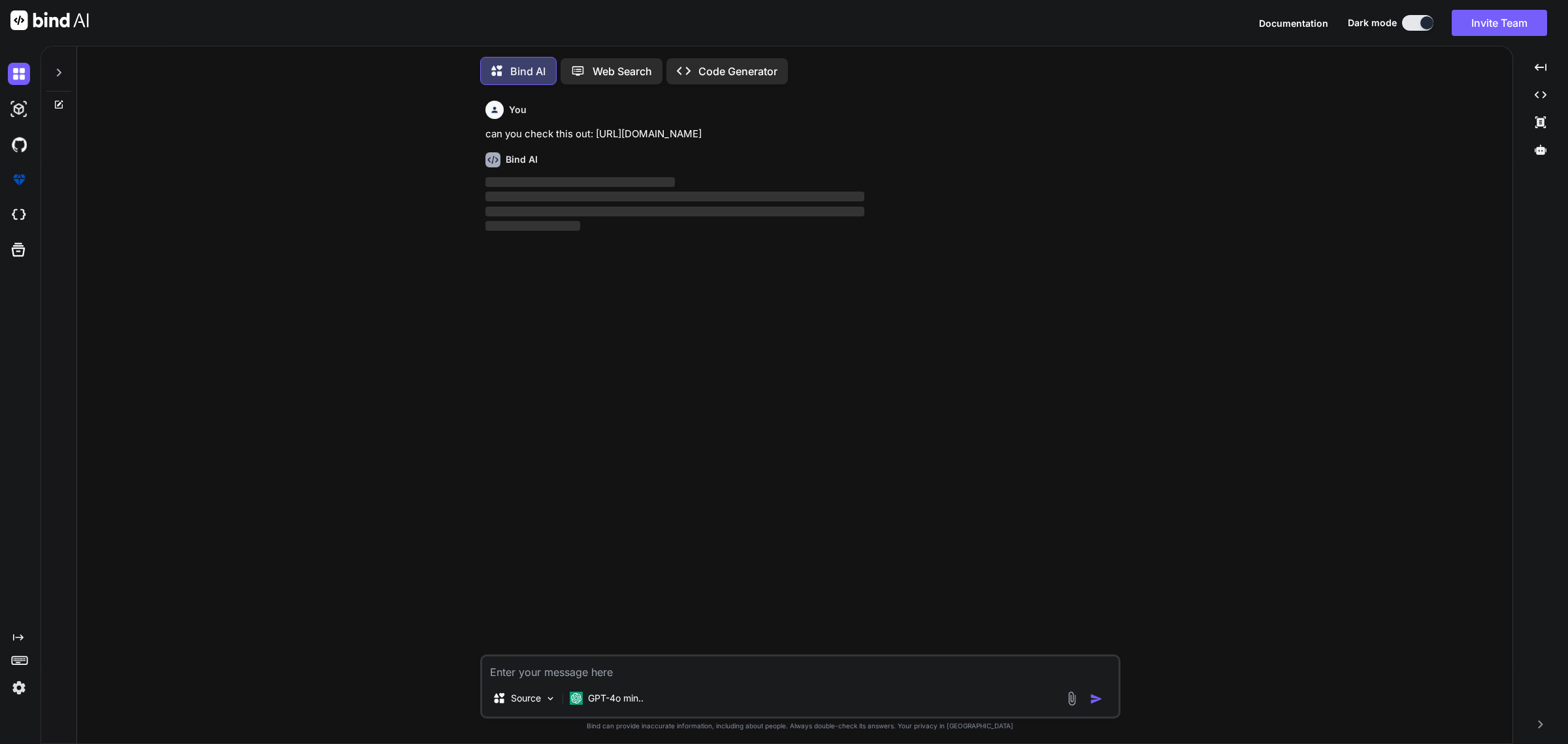
scroll to position [7, 0]
